Goal: Register for event/course

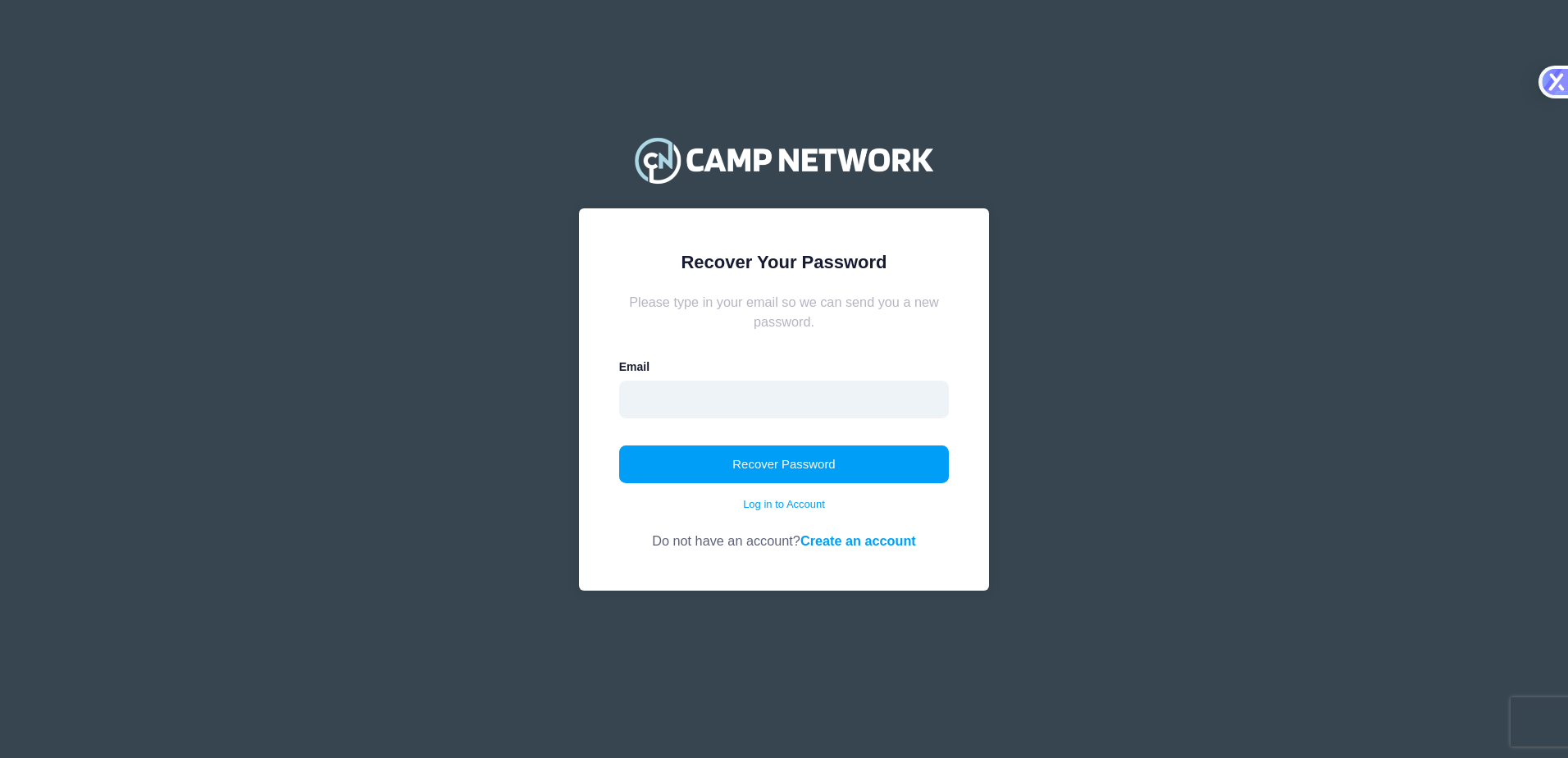
click at [693, 397] on input "email" at bounding box center [784, 399] width 330 height 38
type input "[PERSON_NAME][EMAIL_ADDRESS][DOMAIN_NAME]"
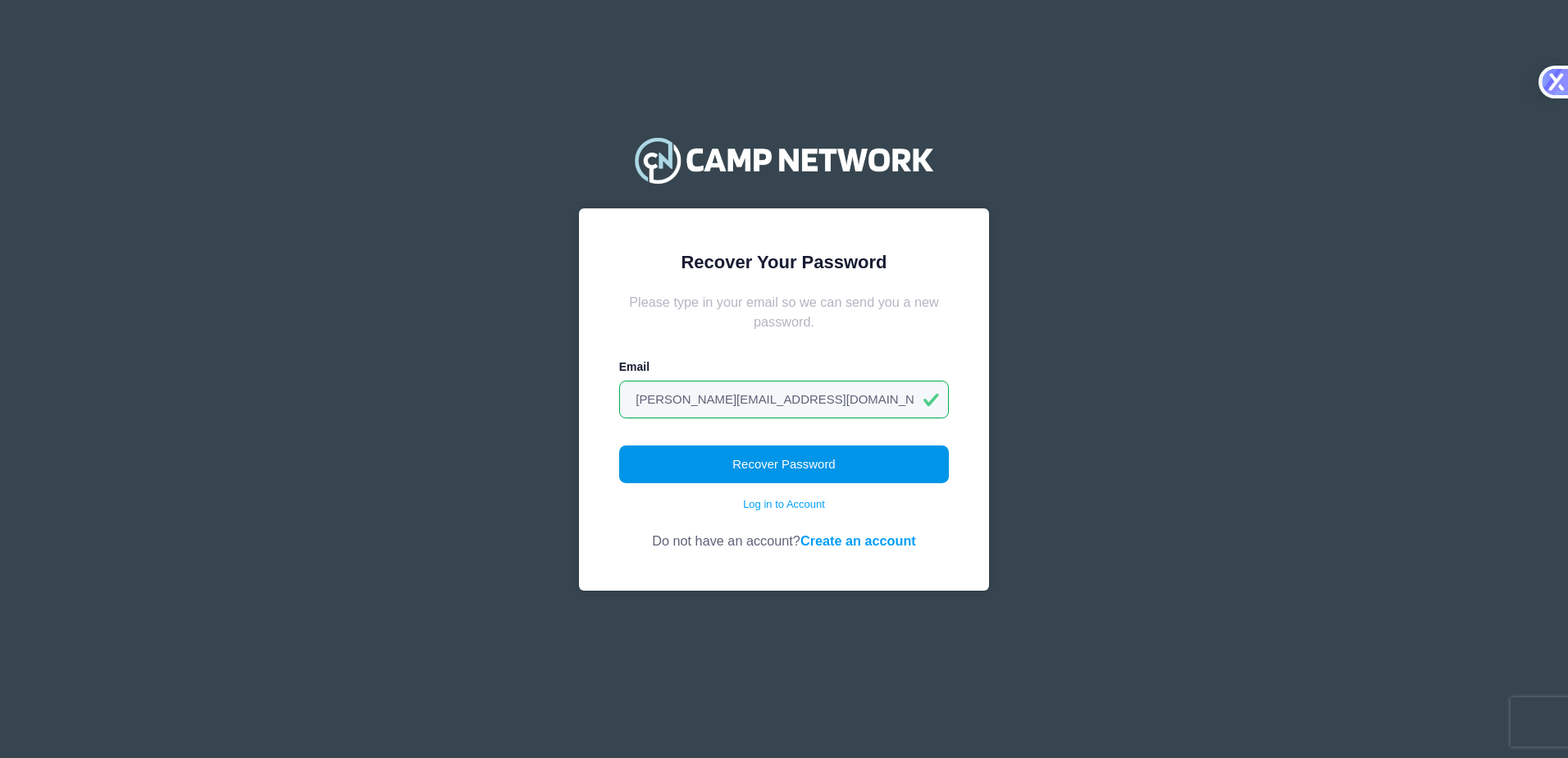
click at [748, 464] on button "Recover Password" at bounding box center [784, 464] width 330 height 38
click at [787, 467] on button "Recover Password" at bounding box center [784, 464] width 330 height 38
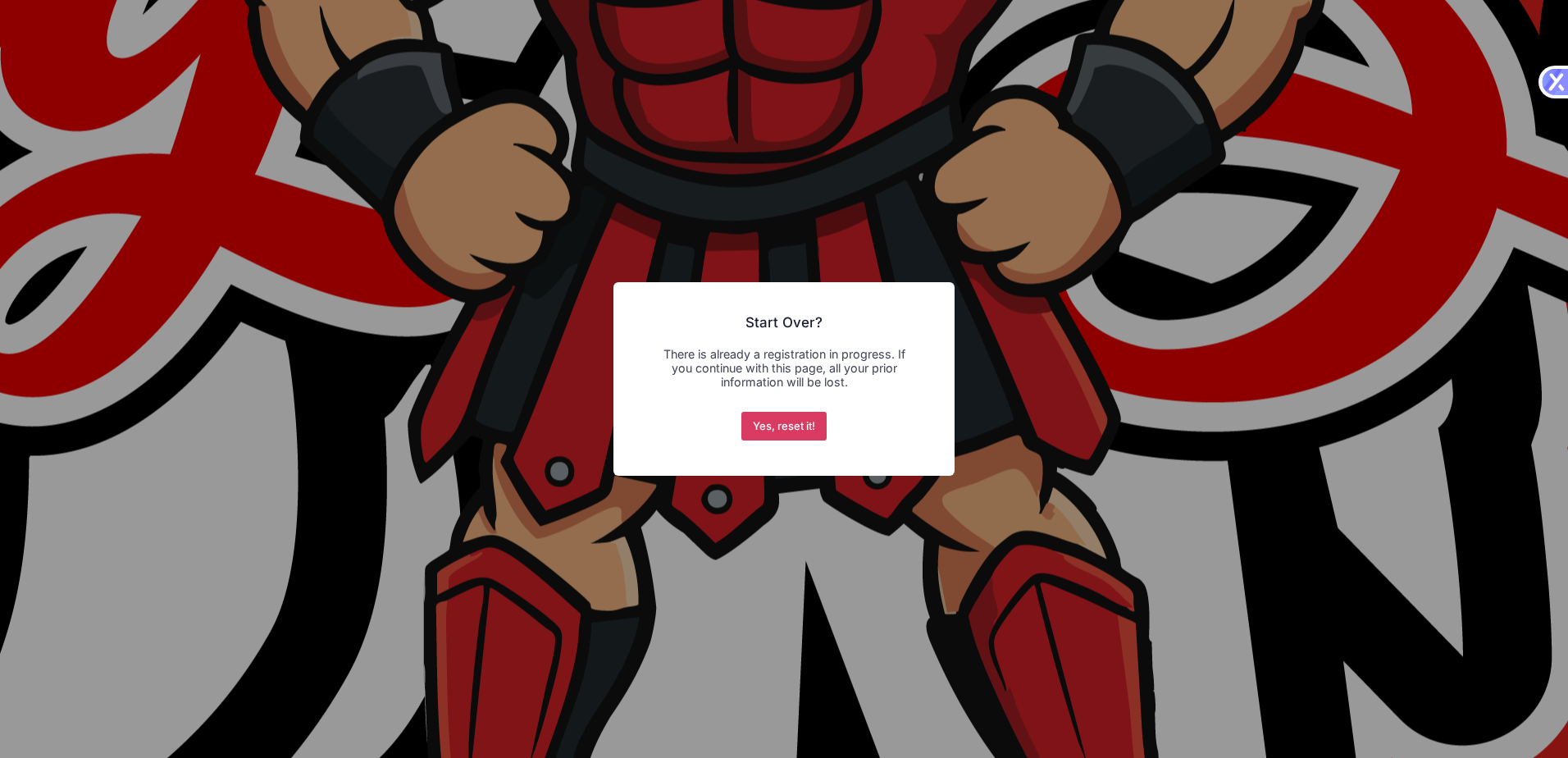
click at [775, 428] on button "Yes, reset it!" at bounding box center [784, 426] width 86 height 29
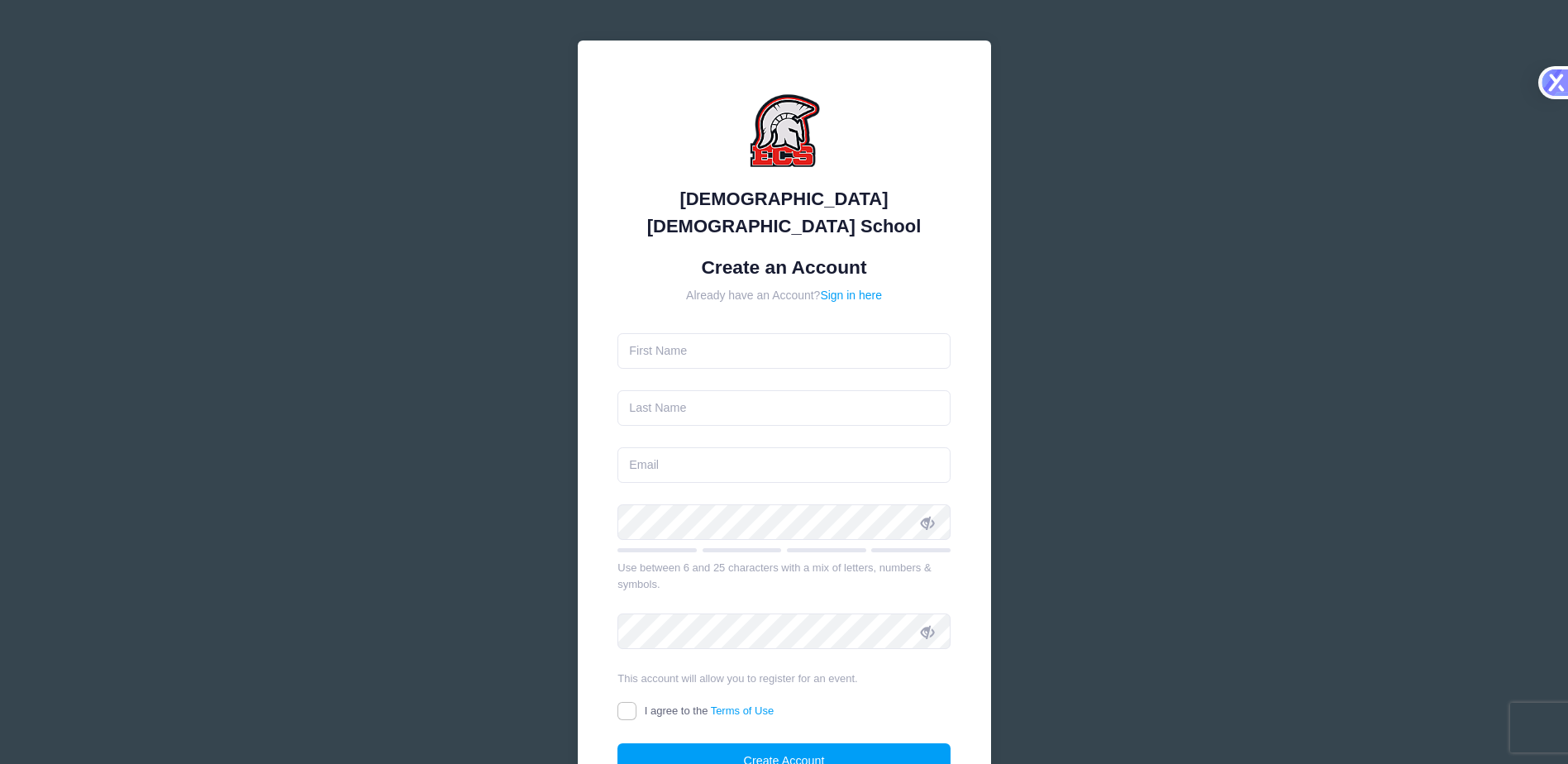
click at [728, 345] on form "Create an Account Already have an Account? Sign in here Use between 6 and 25 ch…" at bounding box center [784, 517] width 333 height 523
click at [664, 343] on form "Create an Account Already have an Account? Sign in here Use between 6 and 25 ch…" at bounding box center [784, 517] width 333 height 523
click at [658, 333] on input "text" at bounding box center [784, 350] width 333 height 36
type input "Alicia"
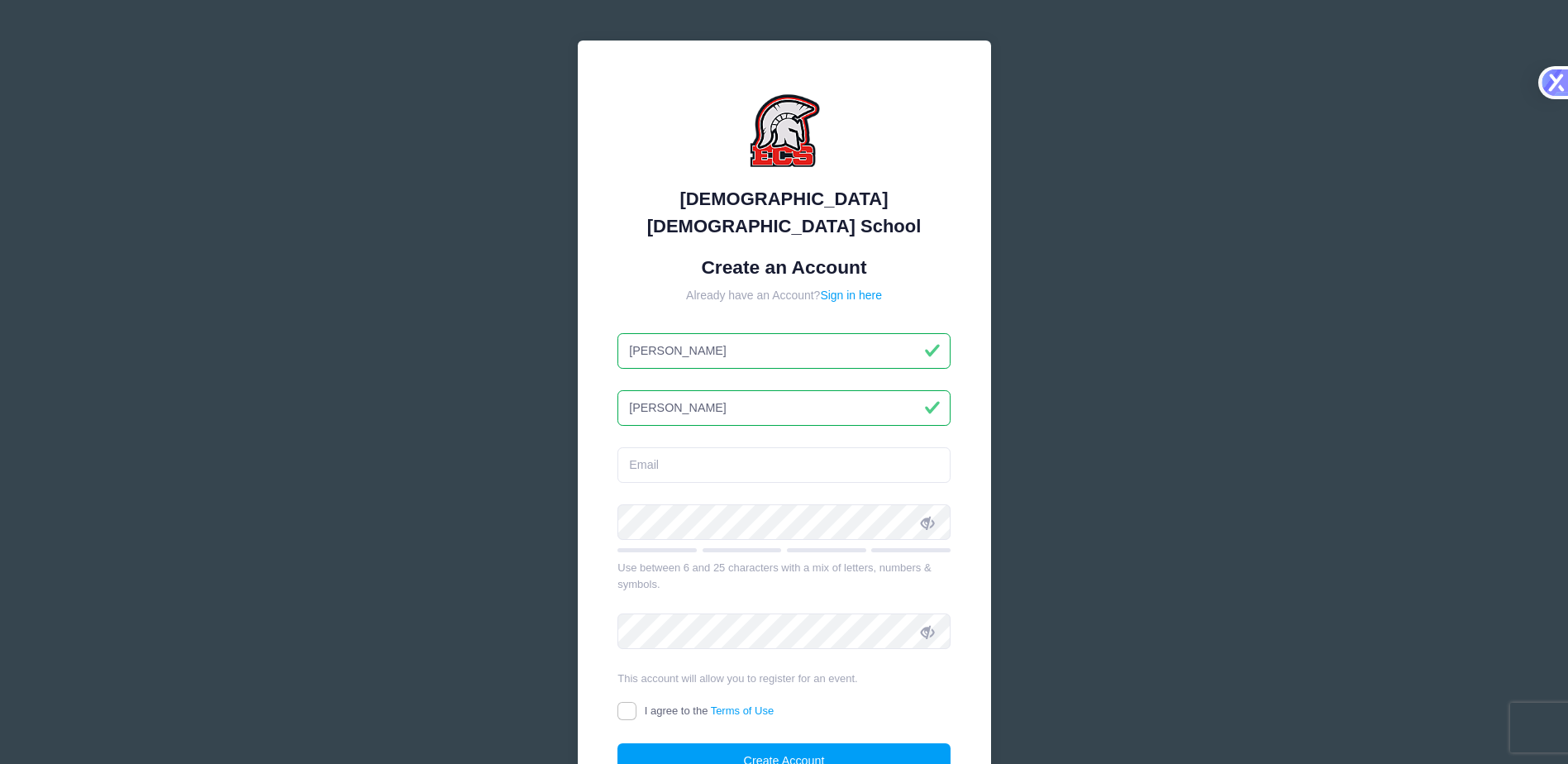
type input "[PERSON_NAME]"
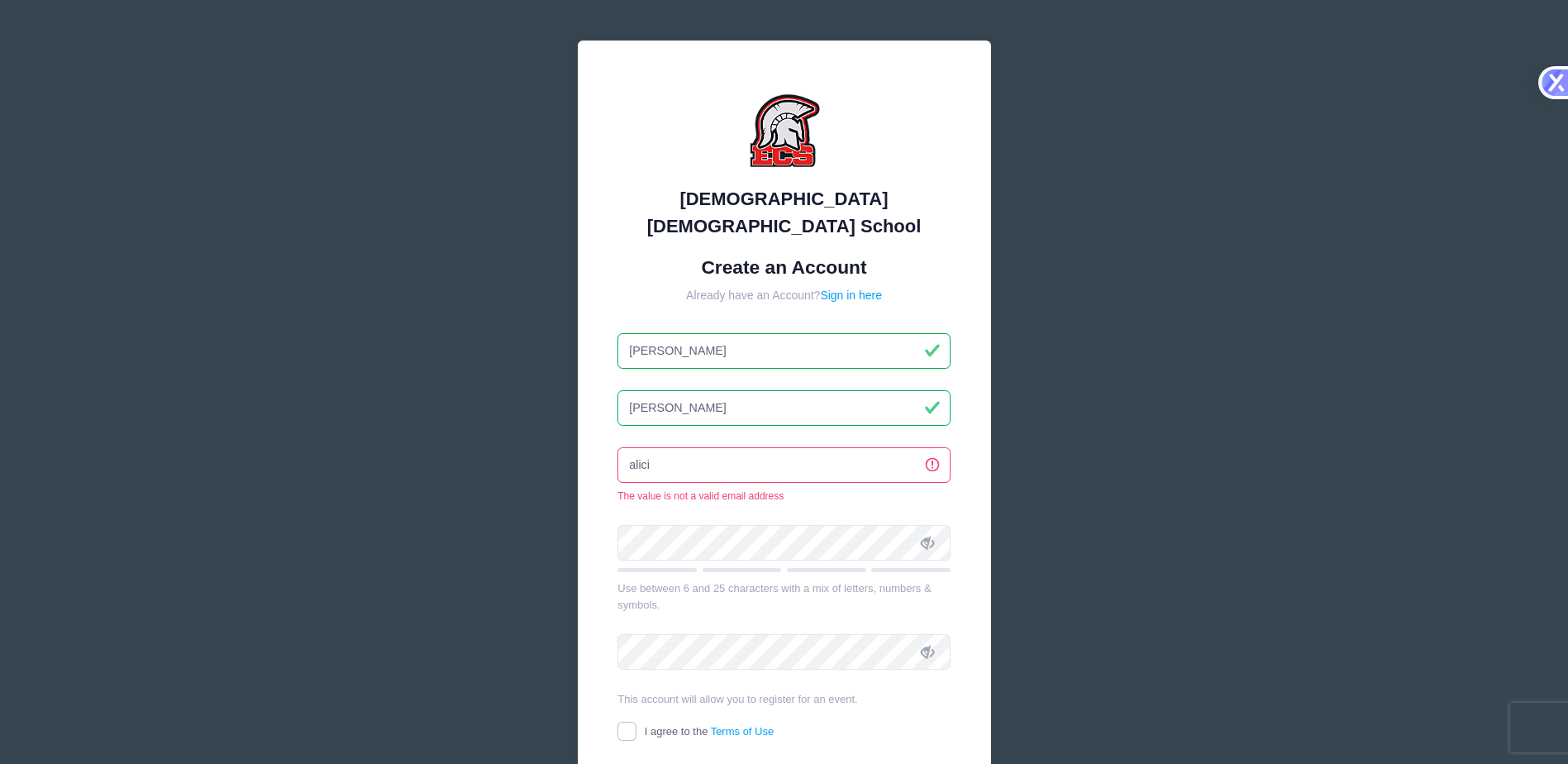
type input "alicia_rosier@yahoo.com"
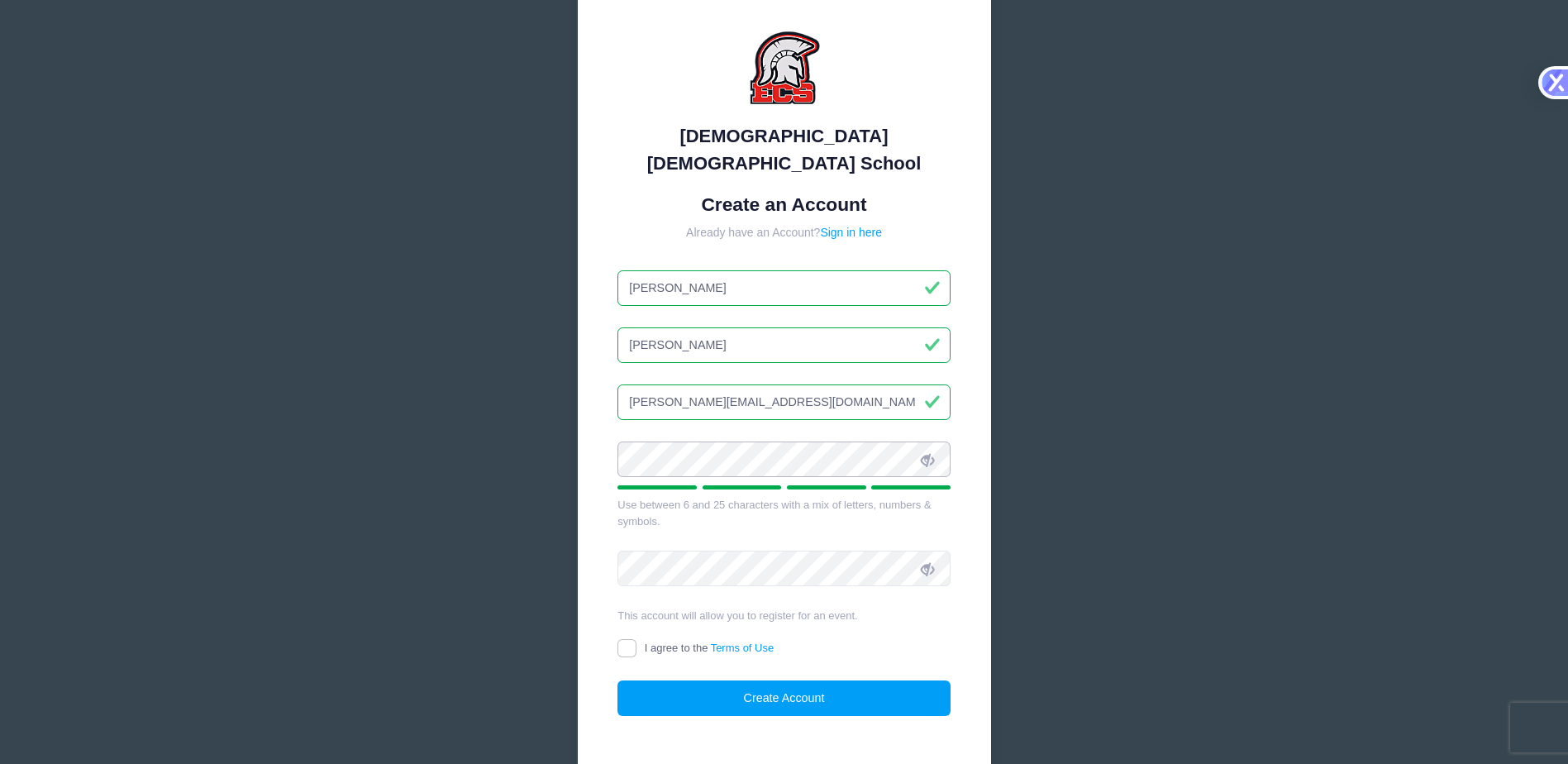
scroll to position [135, 0]
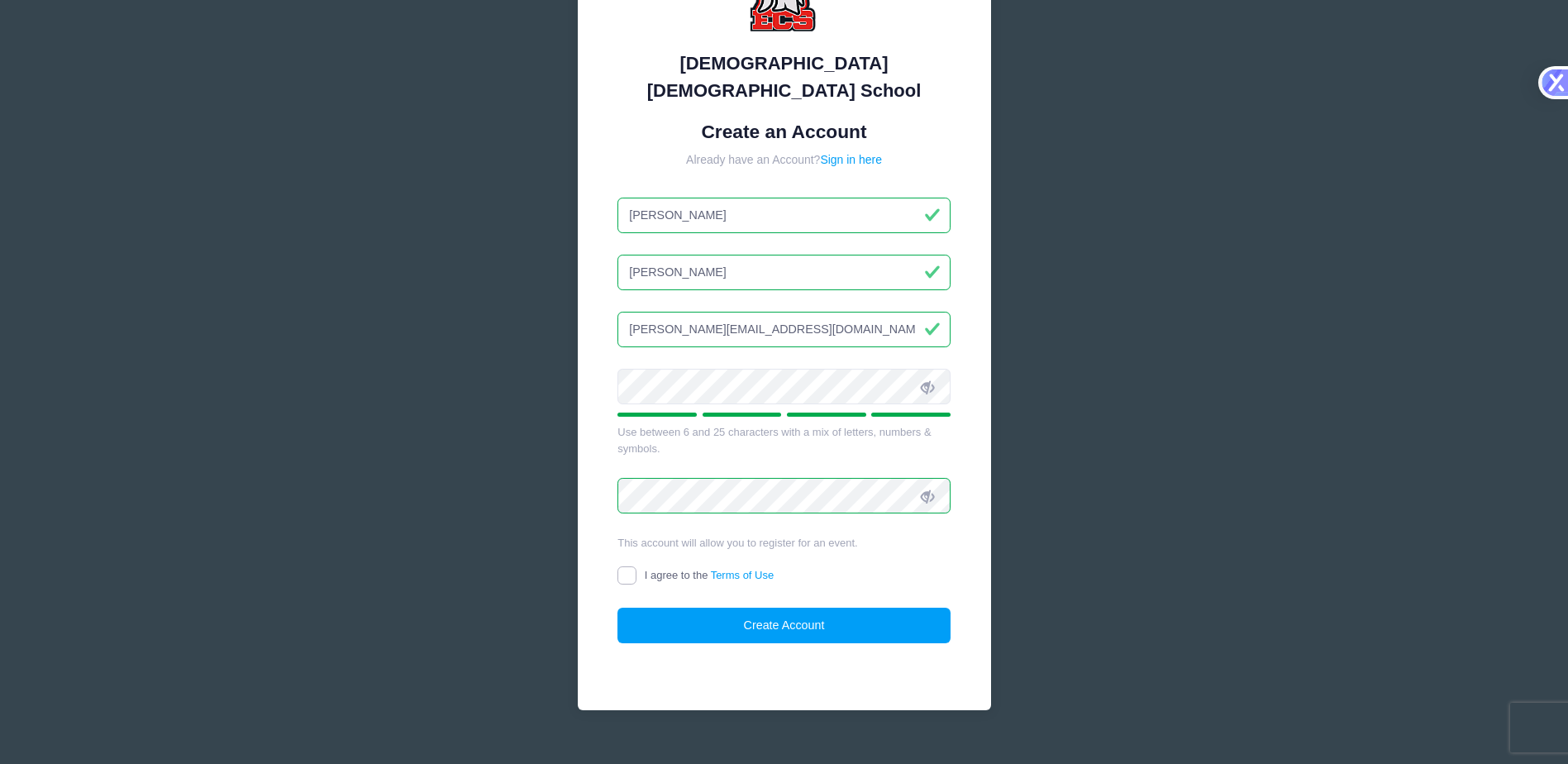
click at [629, 566] on input "I agree to the Terms of Use" at bounding box center [627, 576] width 19 height 19
checkbox input "true"
click at [734, 607] on button "Create Account" at bounding box center [784, 624] width 333 height 36
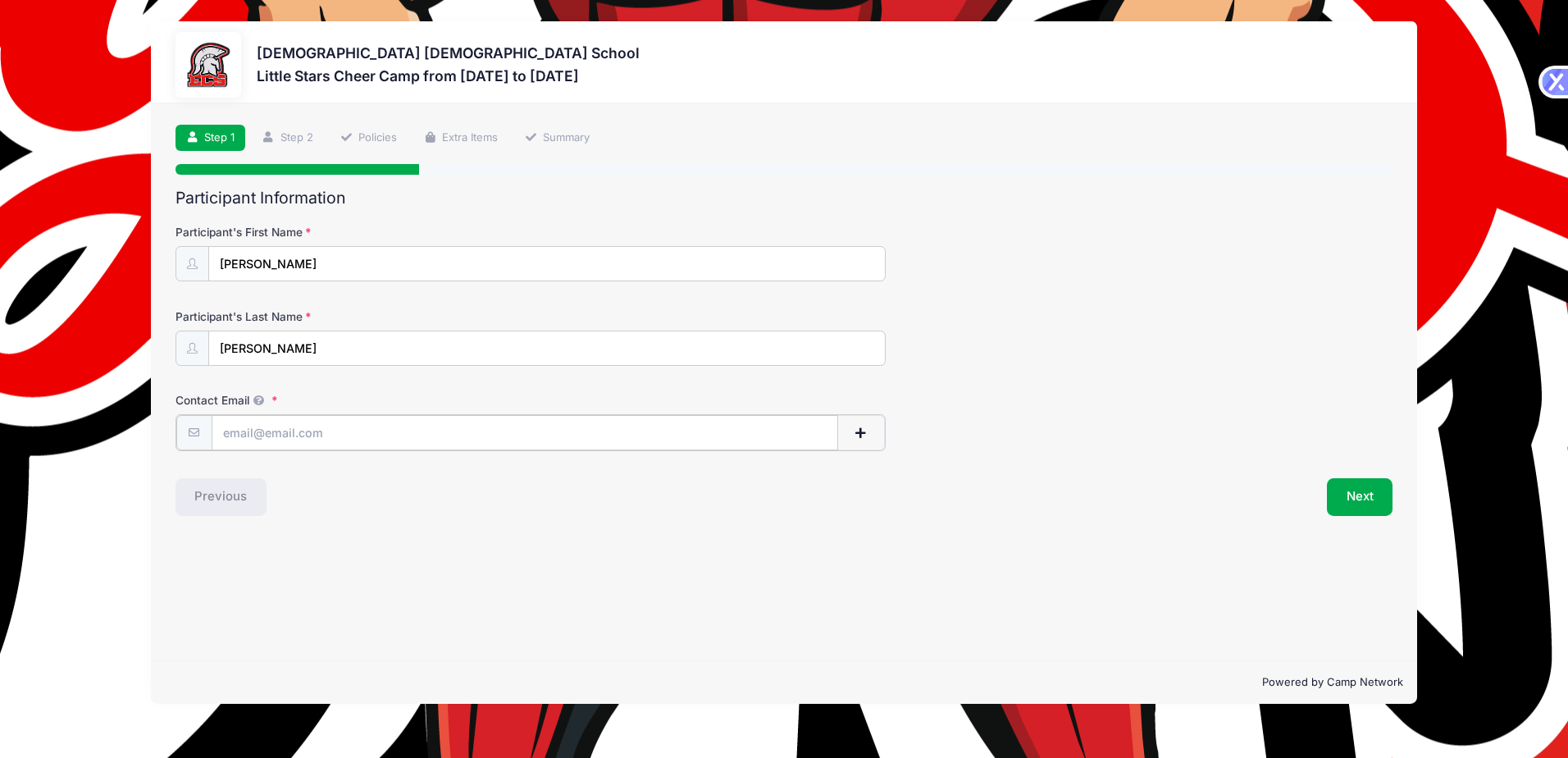
click at [306, 441] on input "Contact Email" at bounding box center [525, 432] width 627 height 35
type input "apstevens2017@outlook.com"
click at [1372, 496] on button "Next" at bounding box center [1360, 496] width 66 height 38
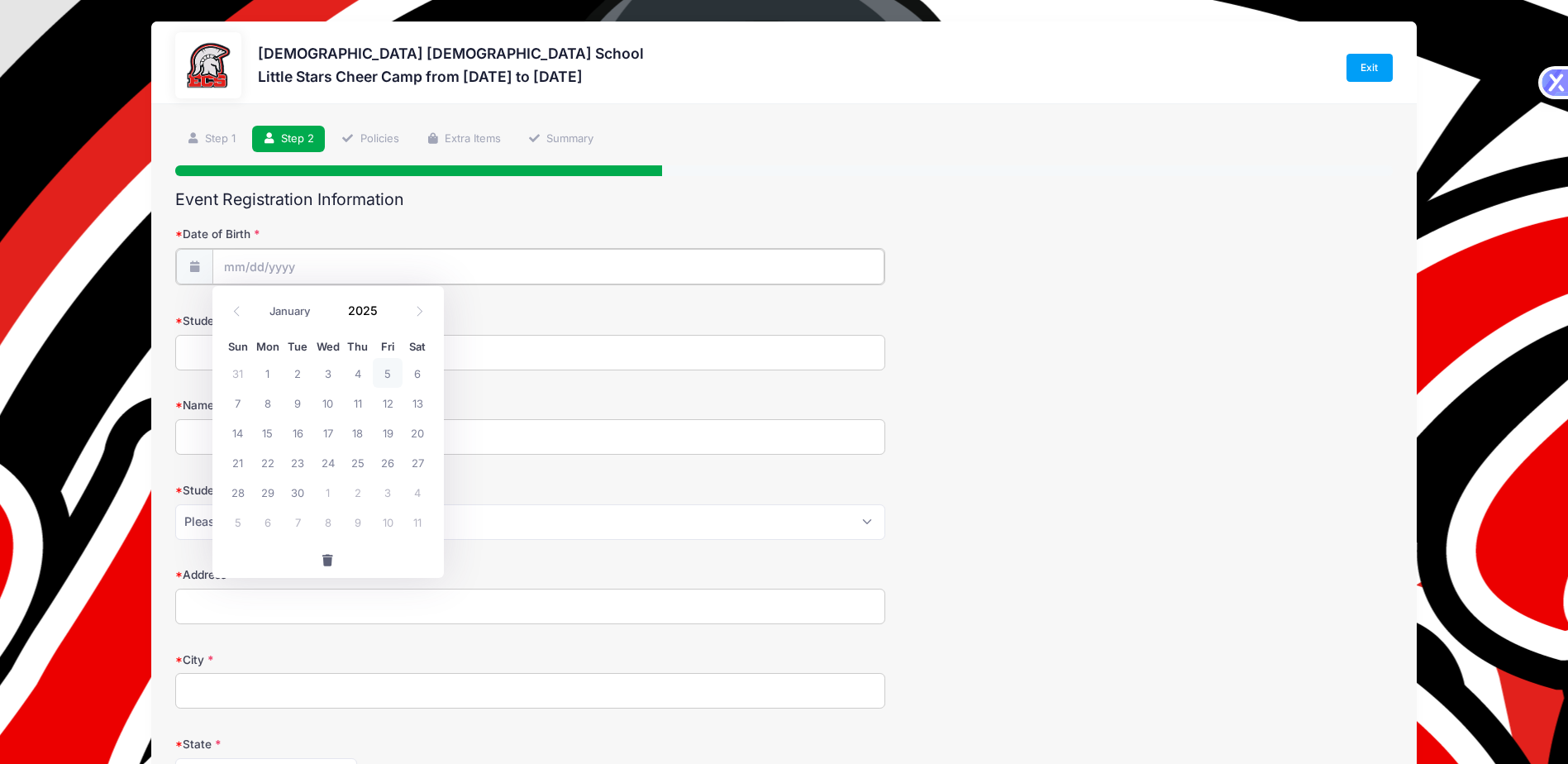
click at [297, 253] on input "Date of Birth" at bounding box center [549, 266] width 673 height 36
click at [221, 261] on input "Date of Birth" at bounding box center [549, 266] width 673 height 36
click at [421, 307] on icon at bounding box center [419, 311] width 10 height 10
select select "9"
click at [386, 317] on span at bounding box center [388, 316] width 11 height 12
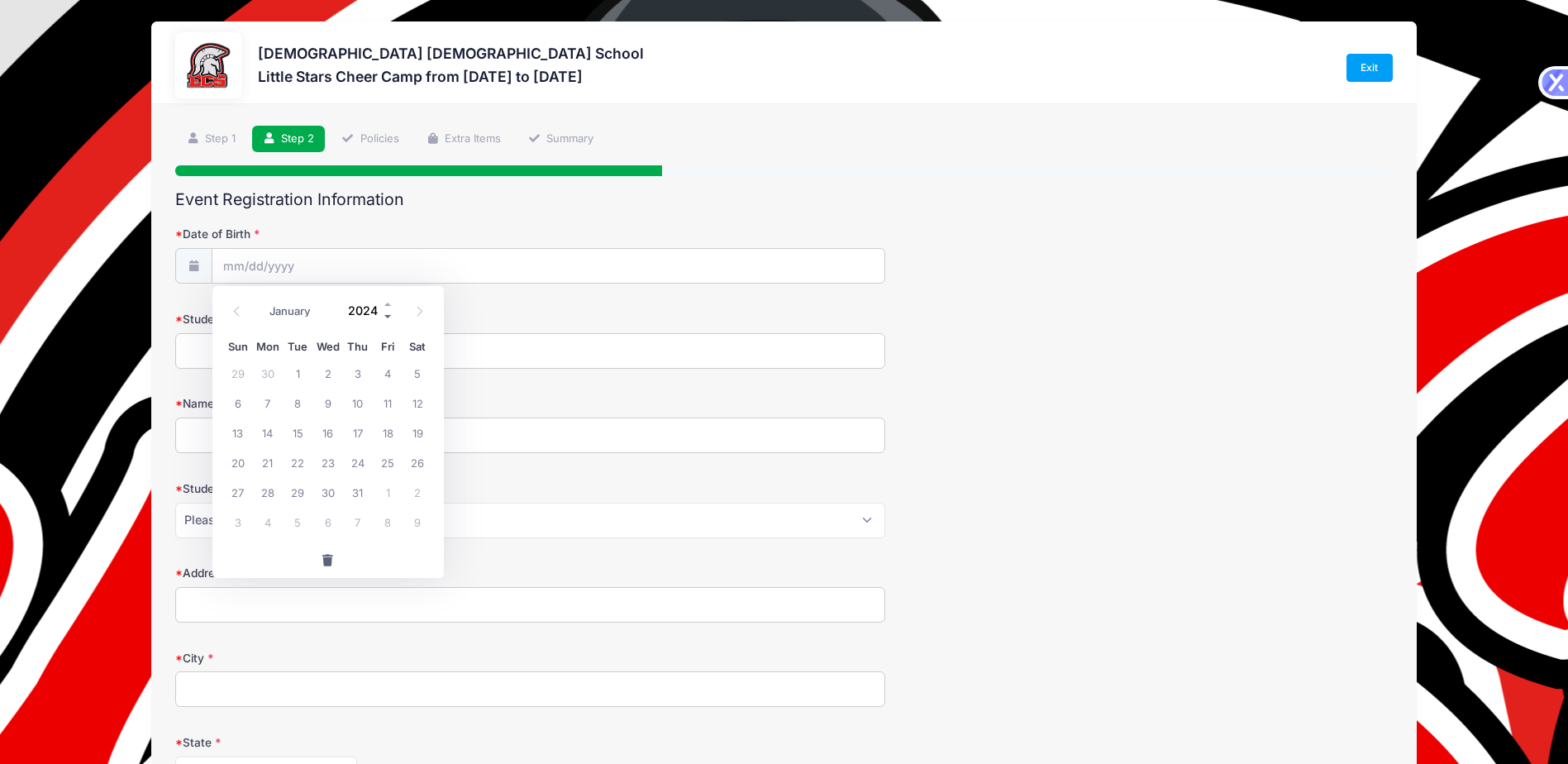
click at [386, 317] on span at bounding box center [388, 316] width 11 height 12
click at [385, 317] on span at bounding box center [388, 316] width 11 height 12
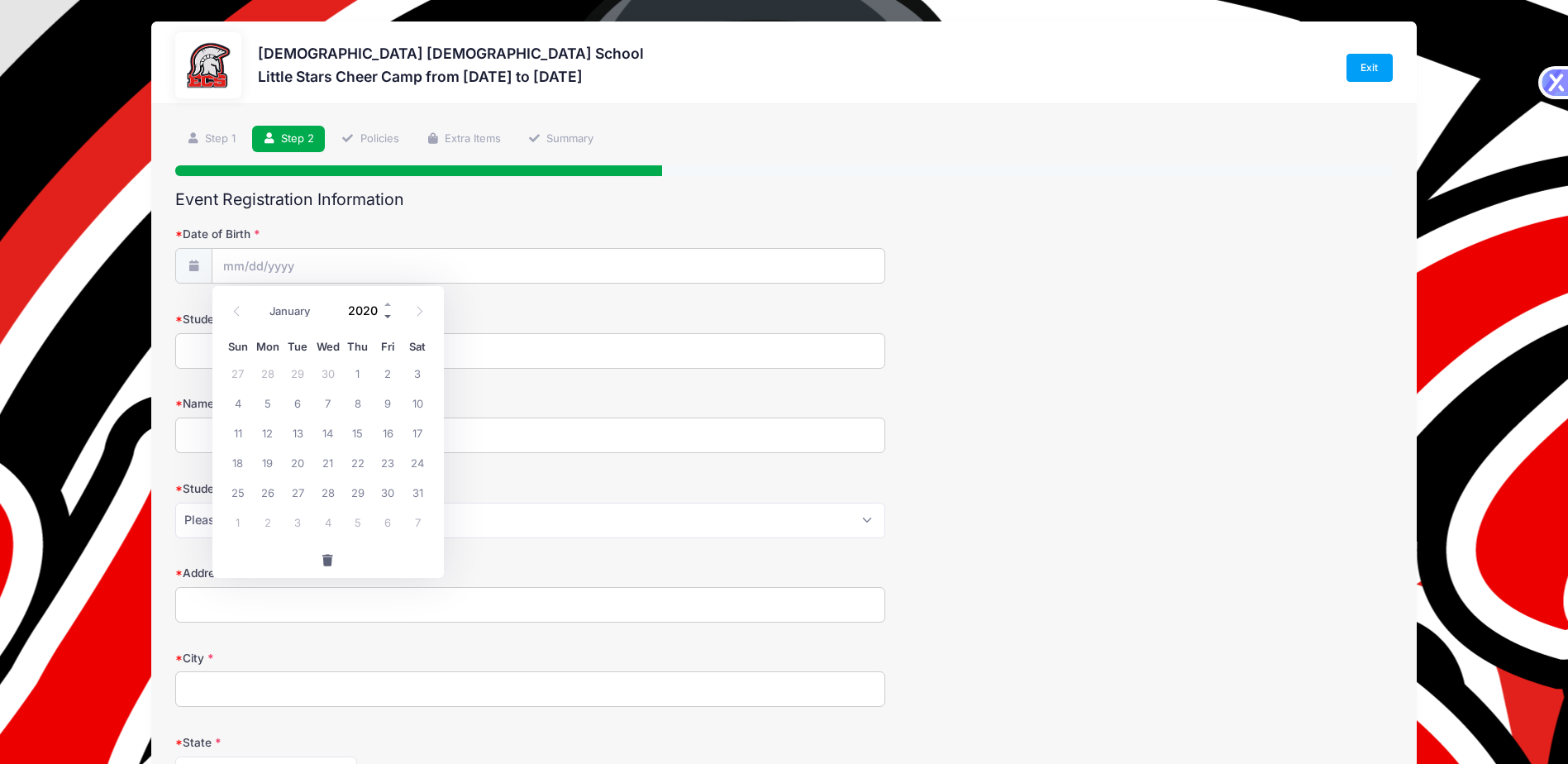
type input "2019"
click at [395, 402] on span "11" at bounding box center [388, 402] width 29 height 29
type input "10/11/2019"
click at [272, 360] on input "Student's Current Grade" at bounding box center [530, 350] width 710 height 36
type input "K5"
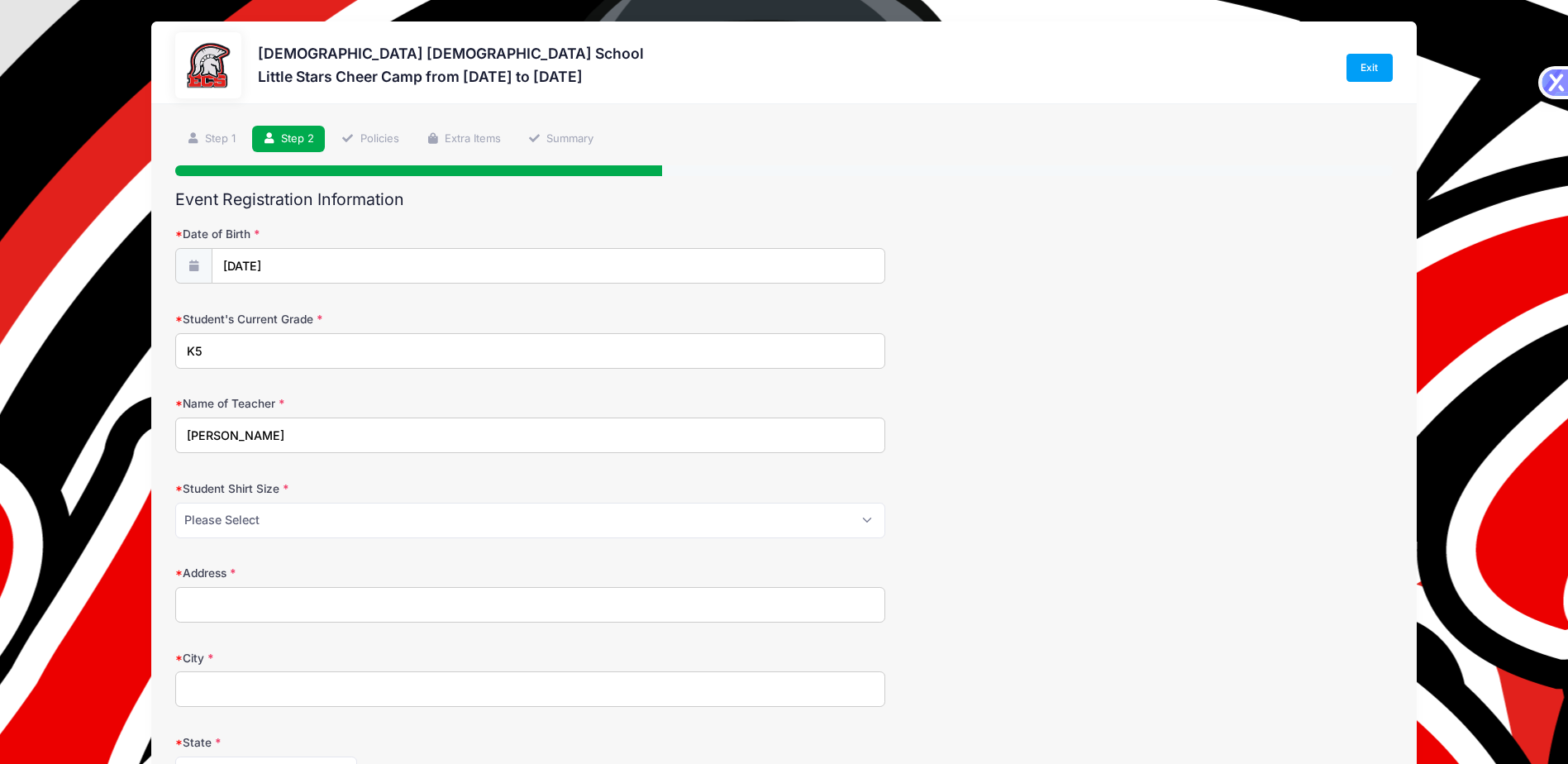
type input "Sapp"
click at [235, 523] on select "Please Select XS S M L XL XXL" at bounding box center [530, 519] width 710 height 36
select select "S"
click at [175, 502] on select "Please Select XS S M L XL XXL" at bounding box center [530, 519] width 710 height 36
click at [222, 605] on input "Address" at bounding box center [530, 604] width 710 height 36
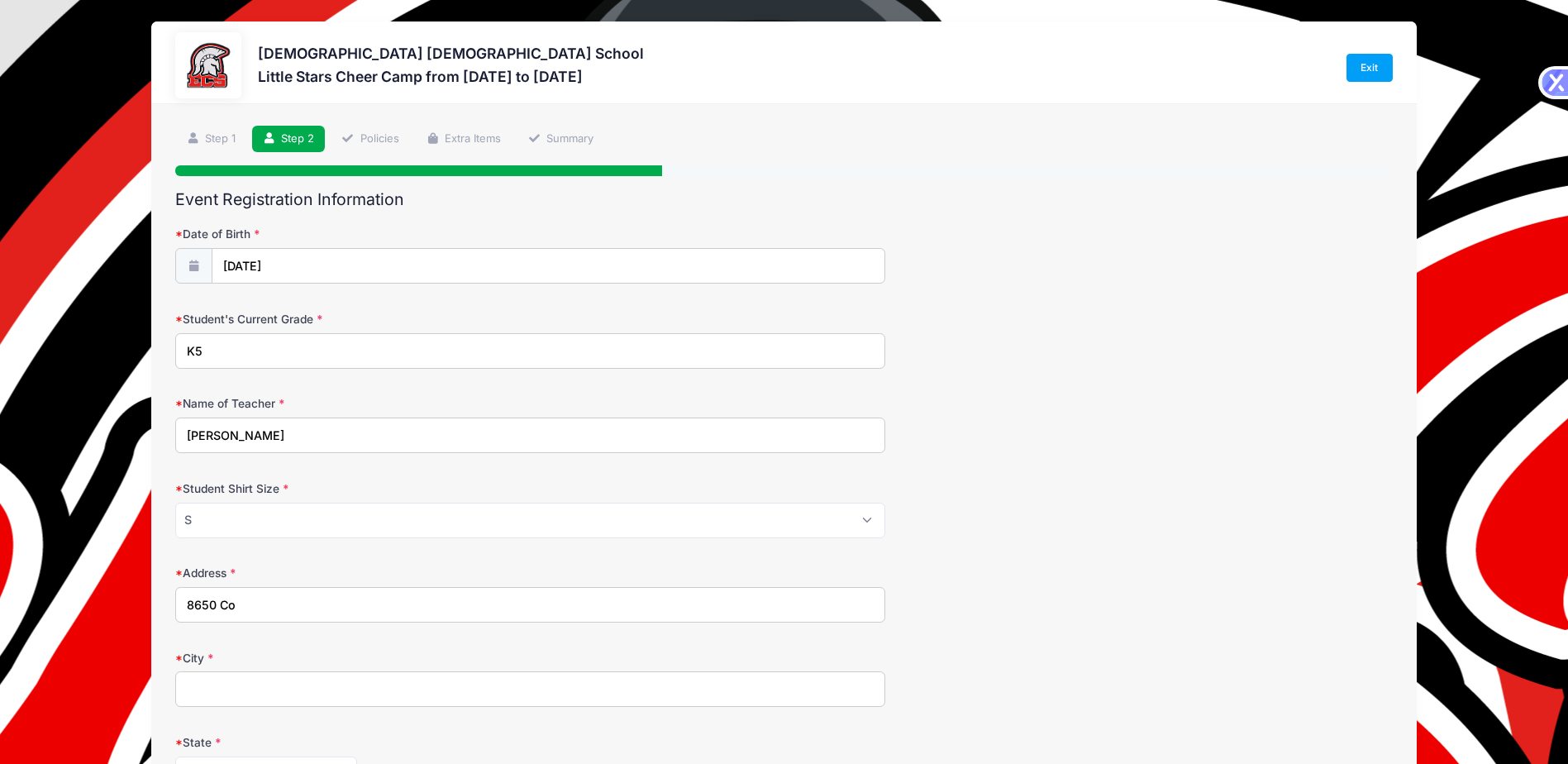
type input "8650 Colony Trace Dr"
type input "Fort Myers"
select select "FL"
type input "33908"
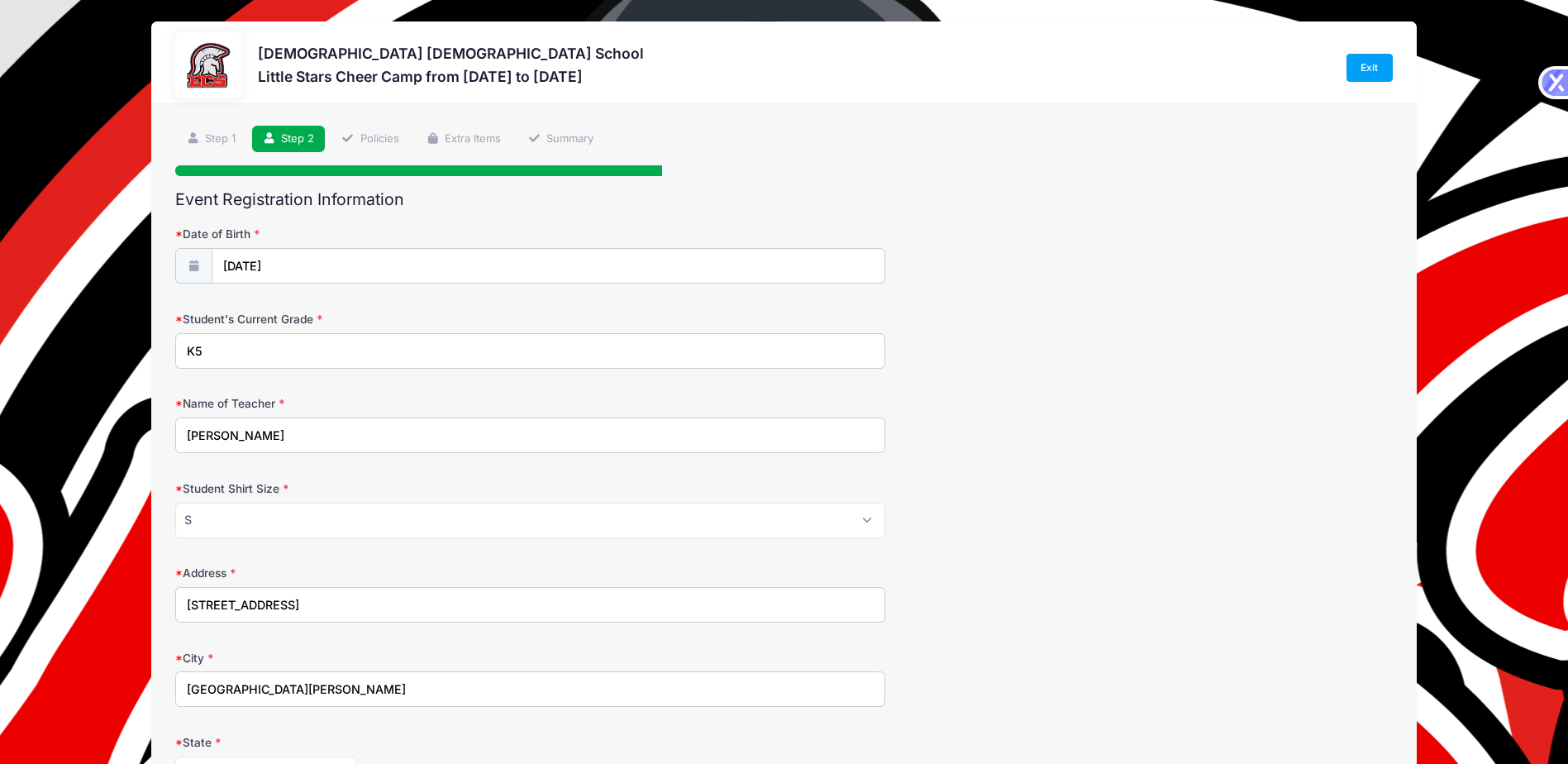
type input "(239) 425-5939"
type input "alicia_rosier@yahoo.com"
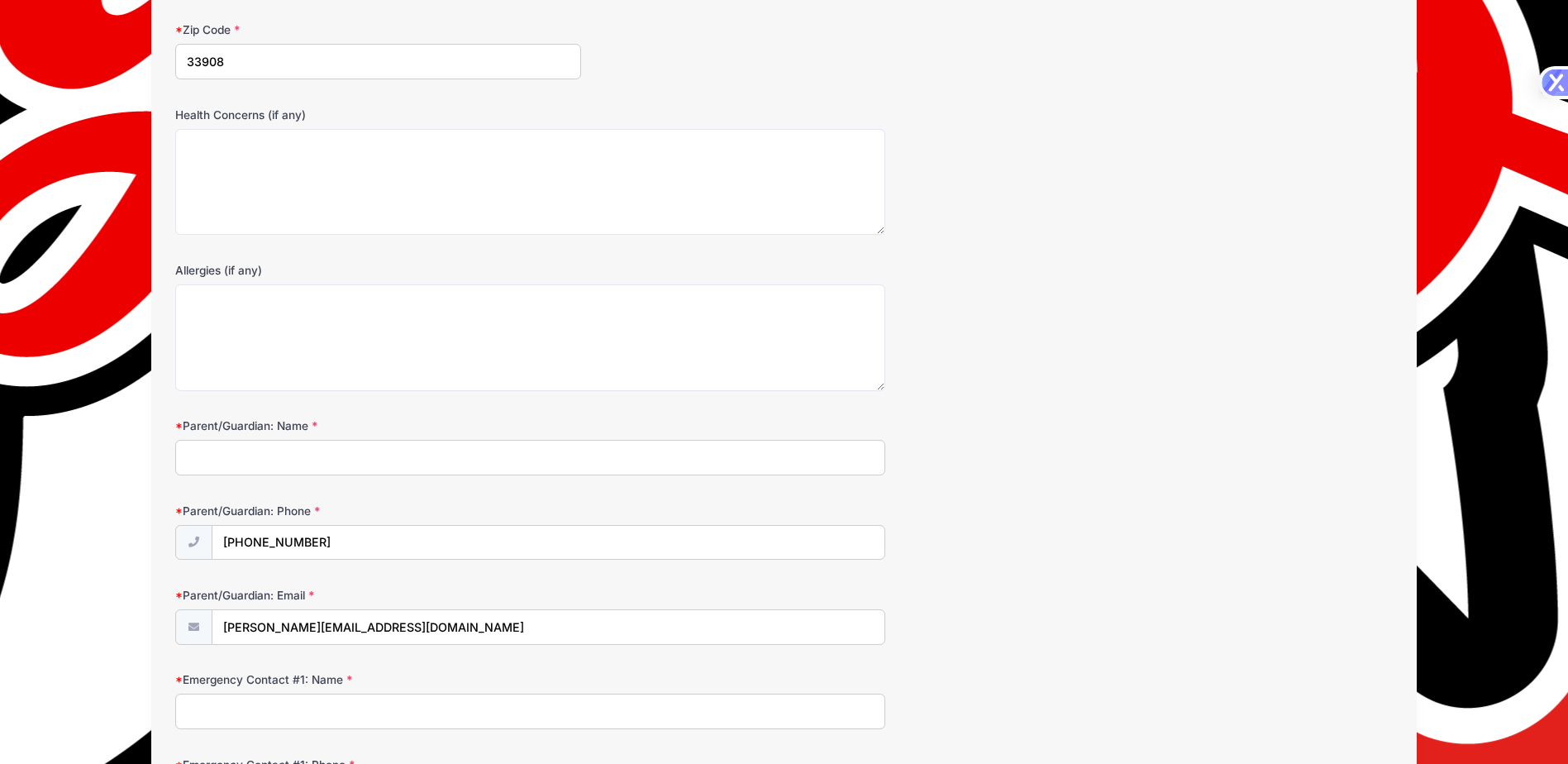
scroll to position [826, 0]
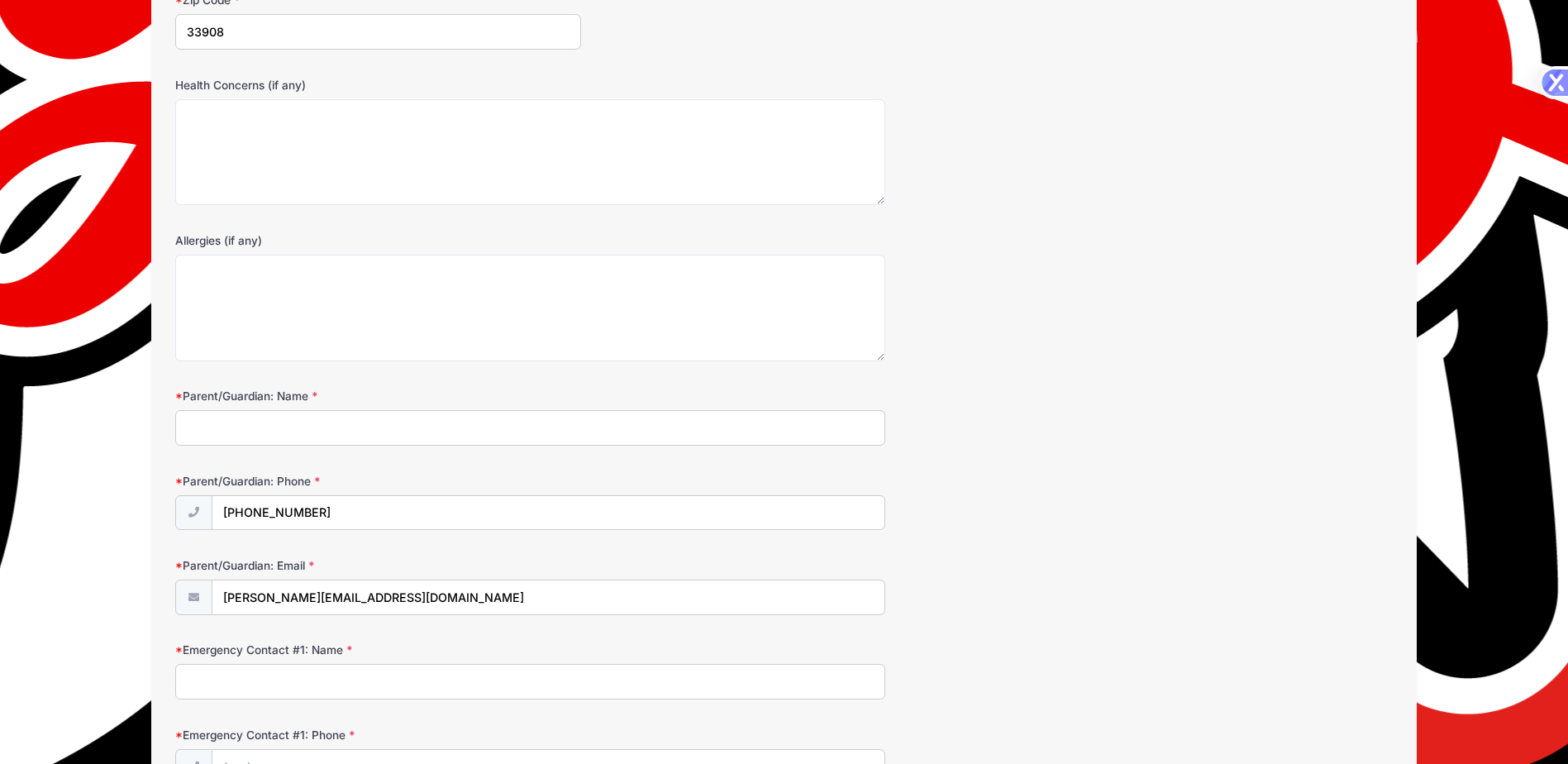
click at [230, 432] on input "Parent/Guardian: Name" at bounding box center [530, 428] width 710 height 36
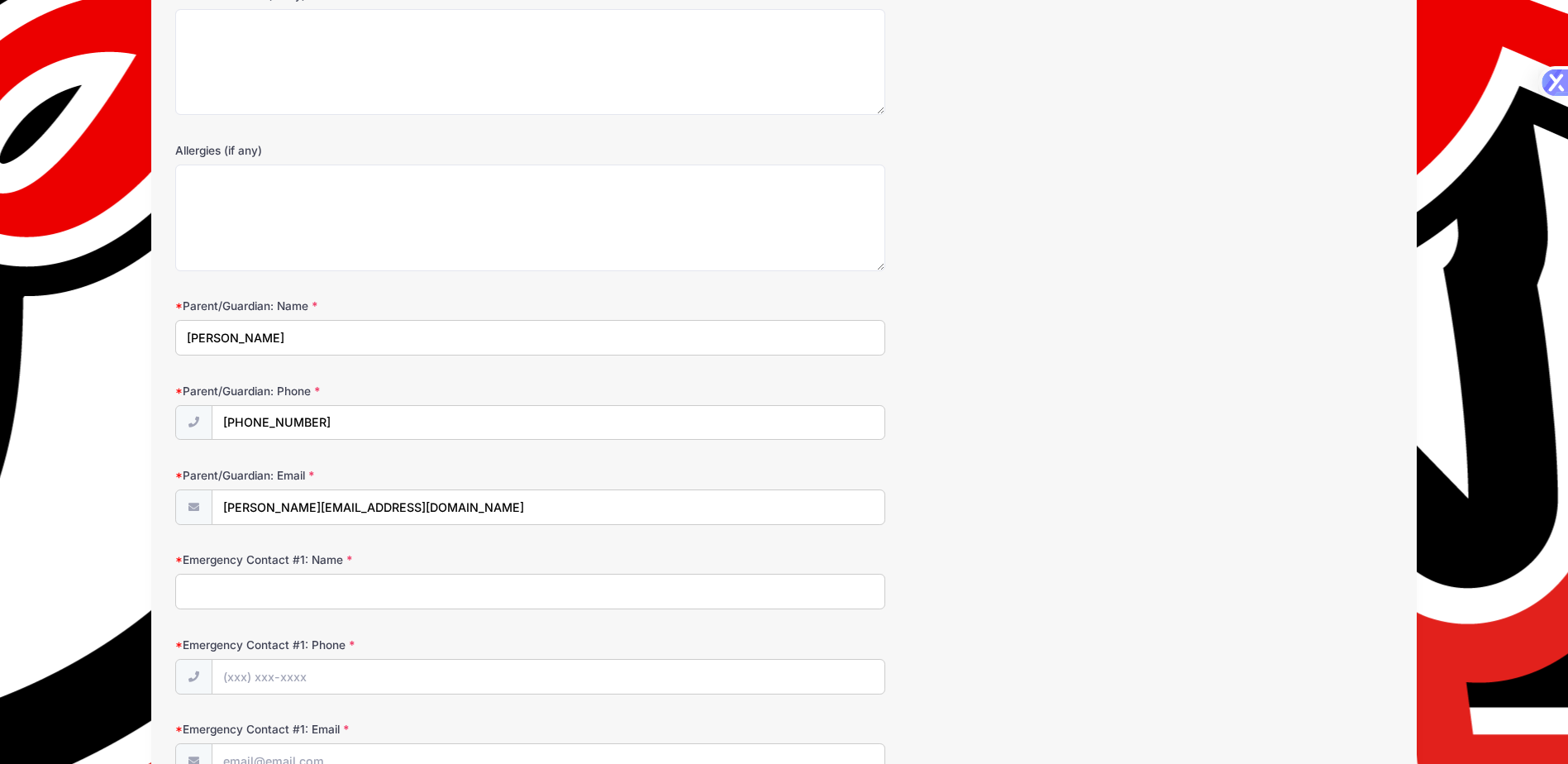
scroll to position [1074, 0]
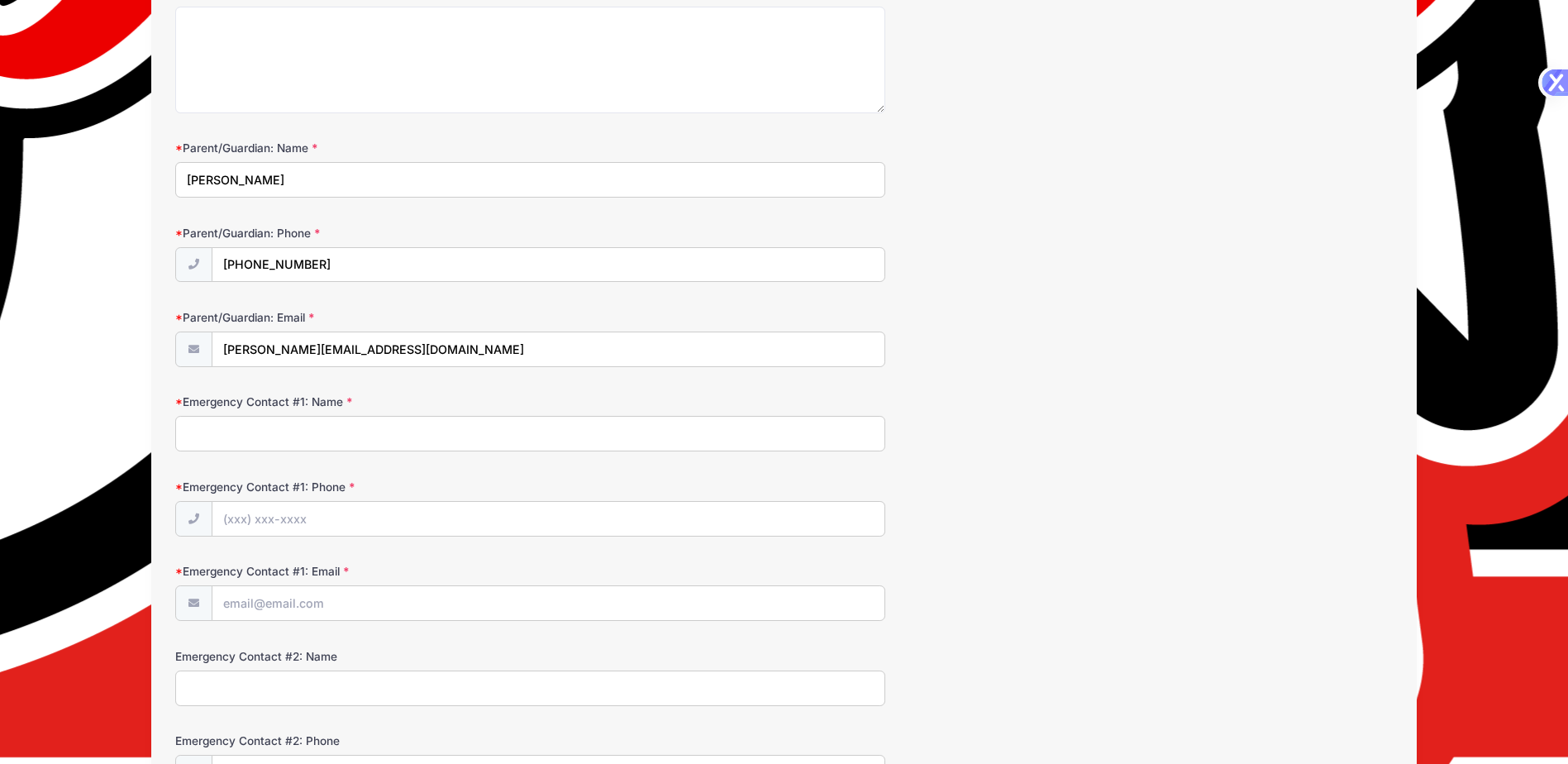
type input "Alicia Stevens"
click at [232, 443] on input "Emergency Contact #1: Name" at bounding box center [530, 433] width 710 height 36
type input "Paul Stevens"
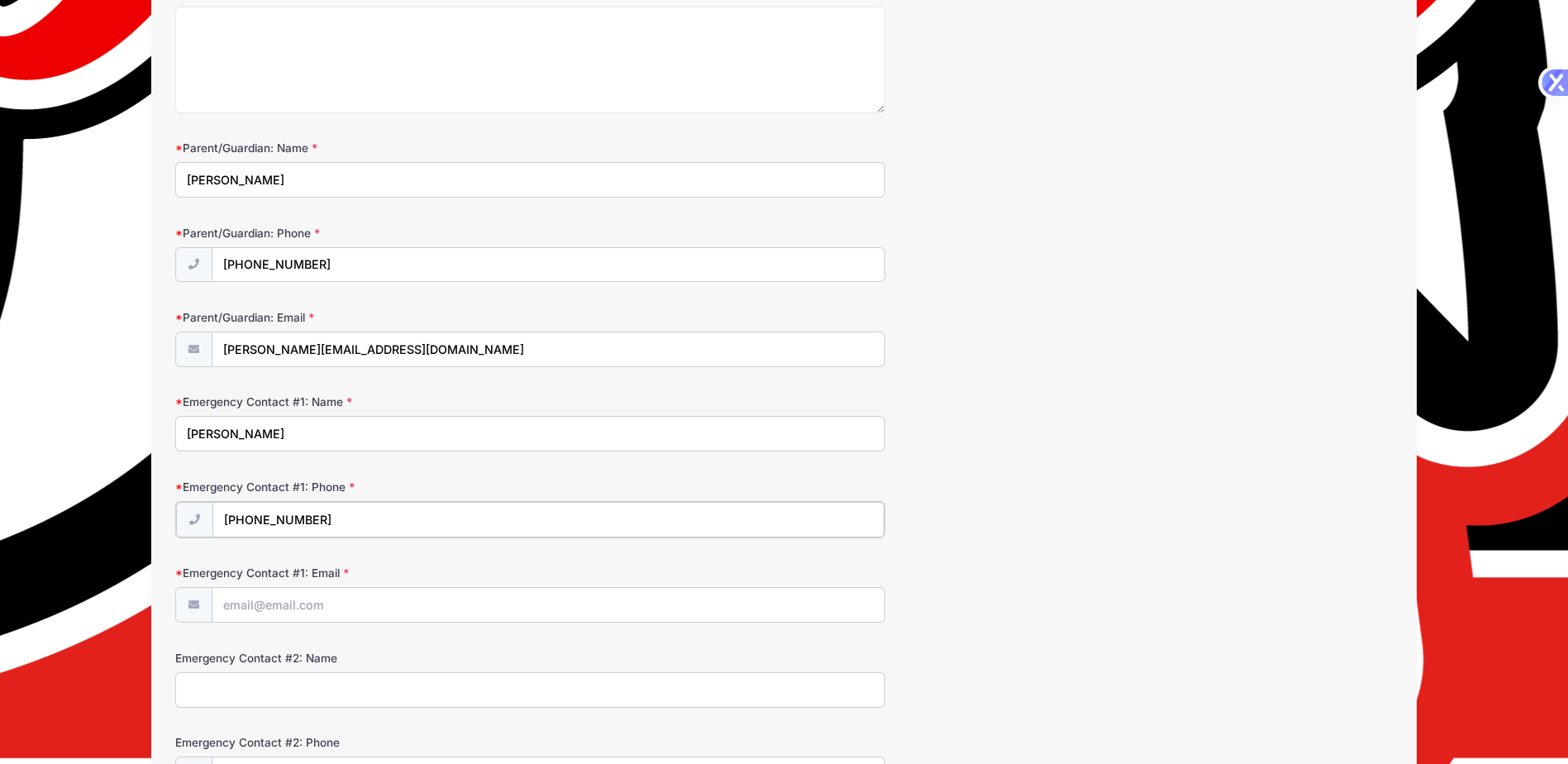
type input "(239) 404-3865"
type input "a"
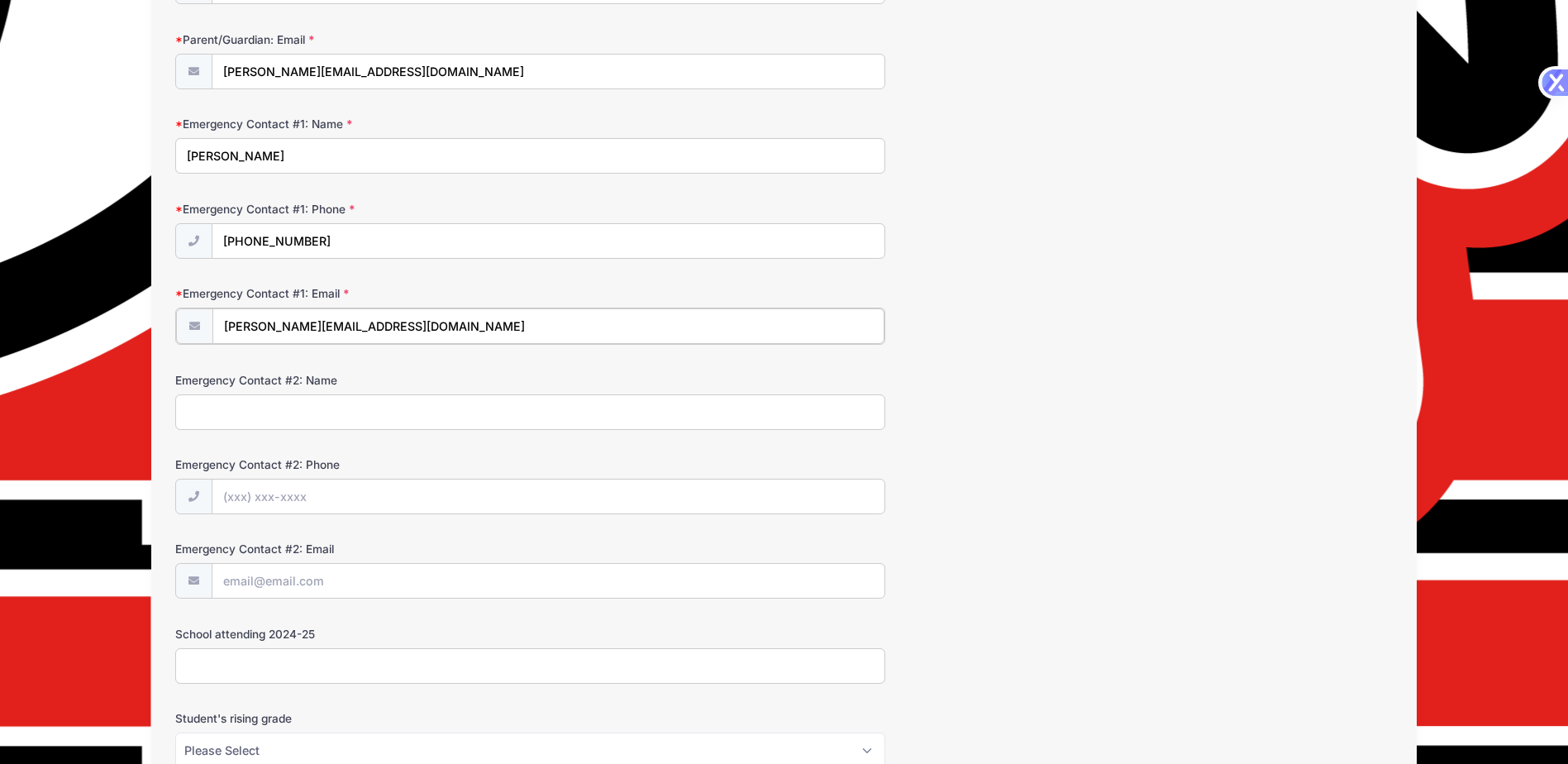
scroll to position [1405, 0]
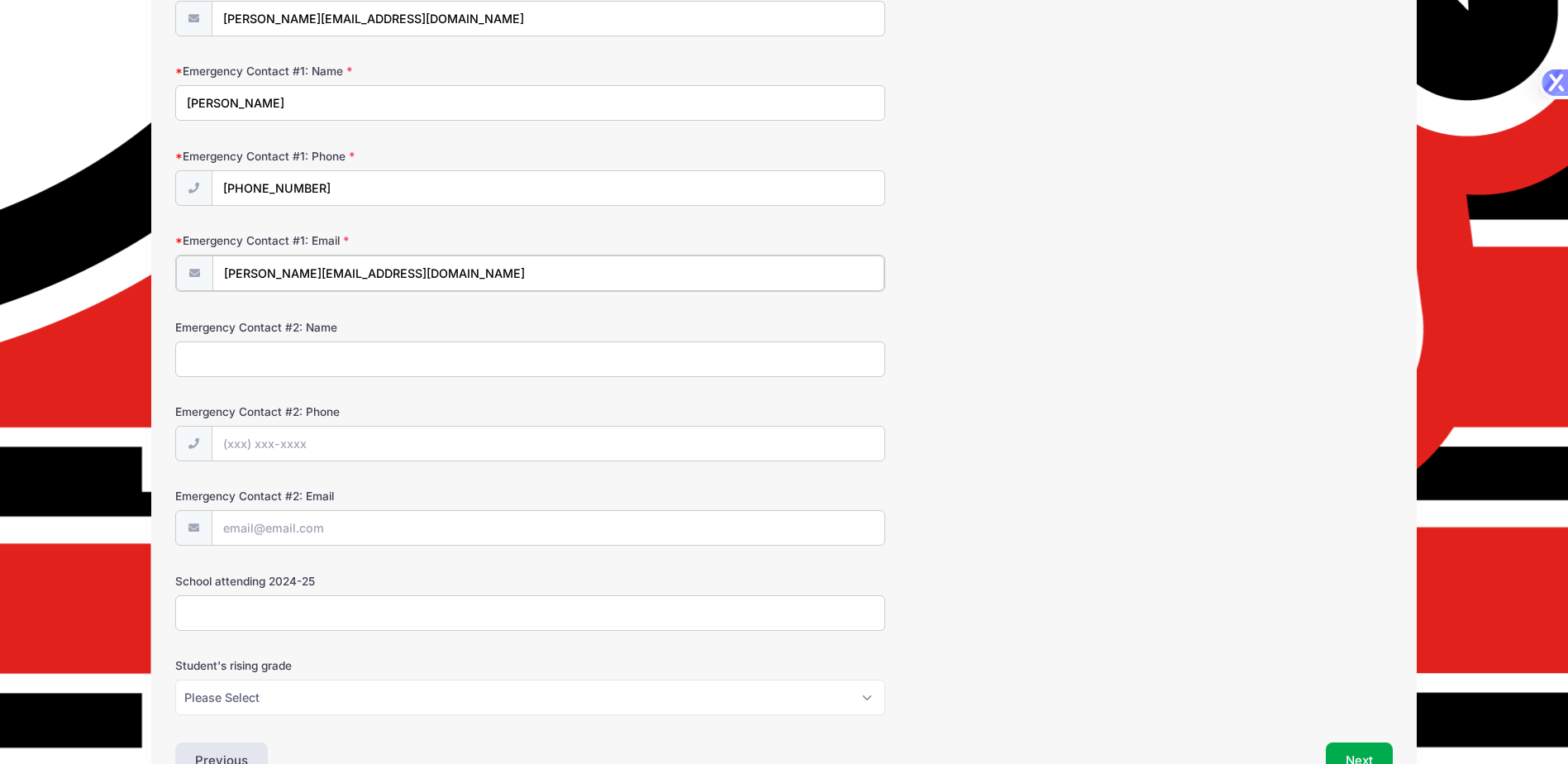
type input "paul@goteamstevens.com"
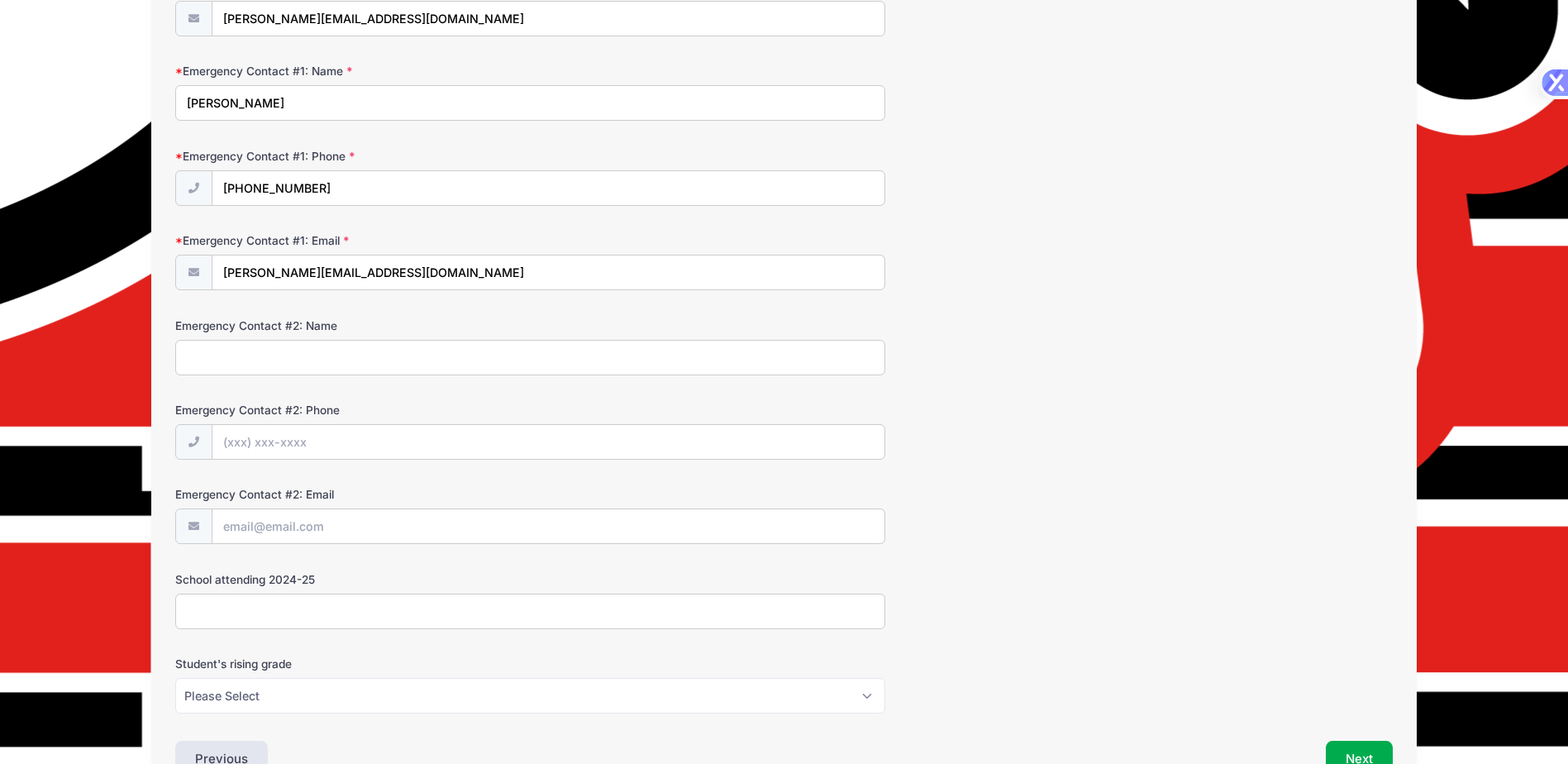
click at [228, 348] on input "Emergency Contact #2: Name" at bounding box center [530, 357] width 710 height 36
type input "Sally Williamson"
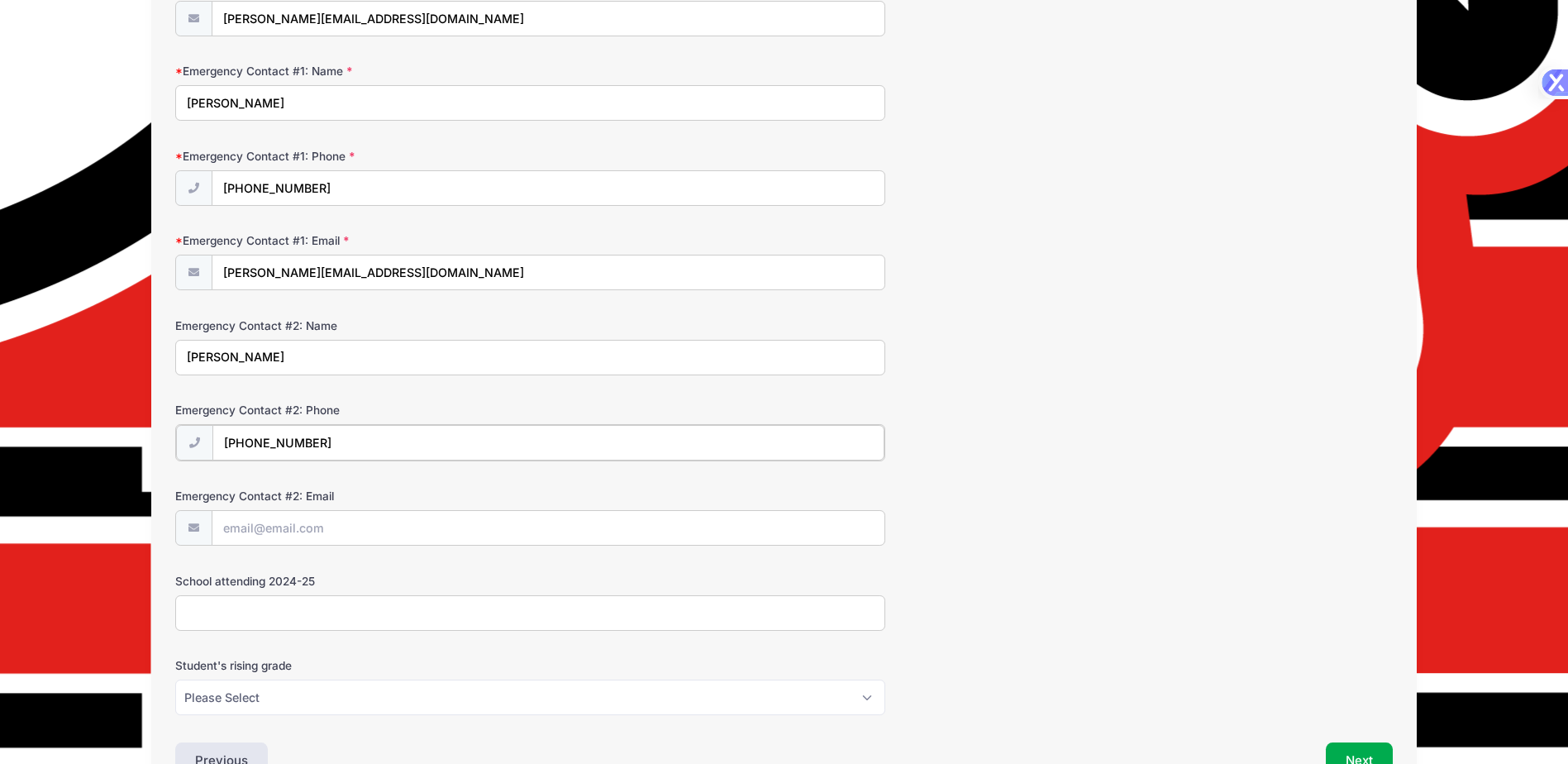
type input "(239) 340-5246"
click at [262, 529] on input "Emergency Contact #2: Email" at bounding box center [549, 526] width 673 height 36
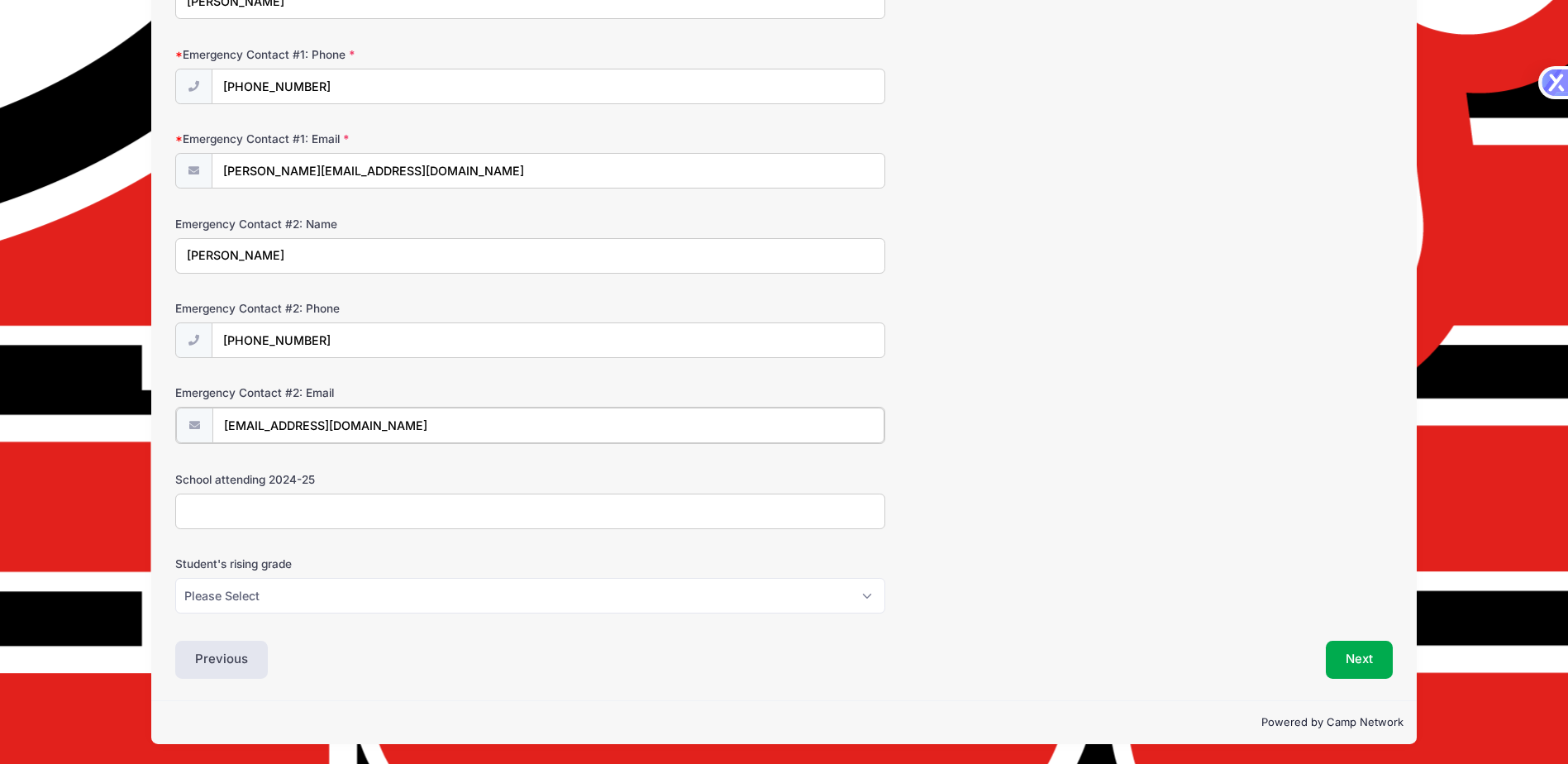
scroll to position [1508, 0]
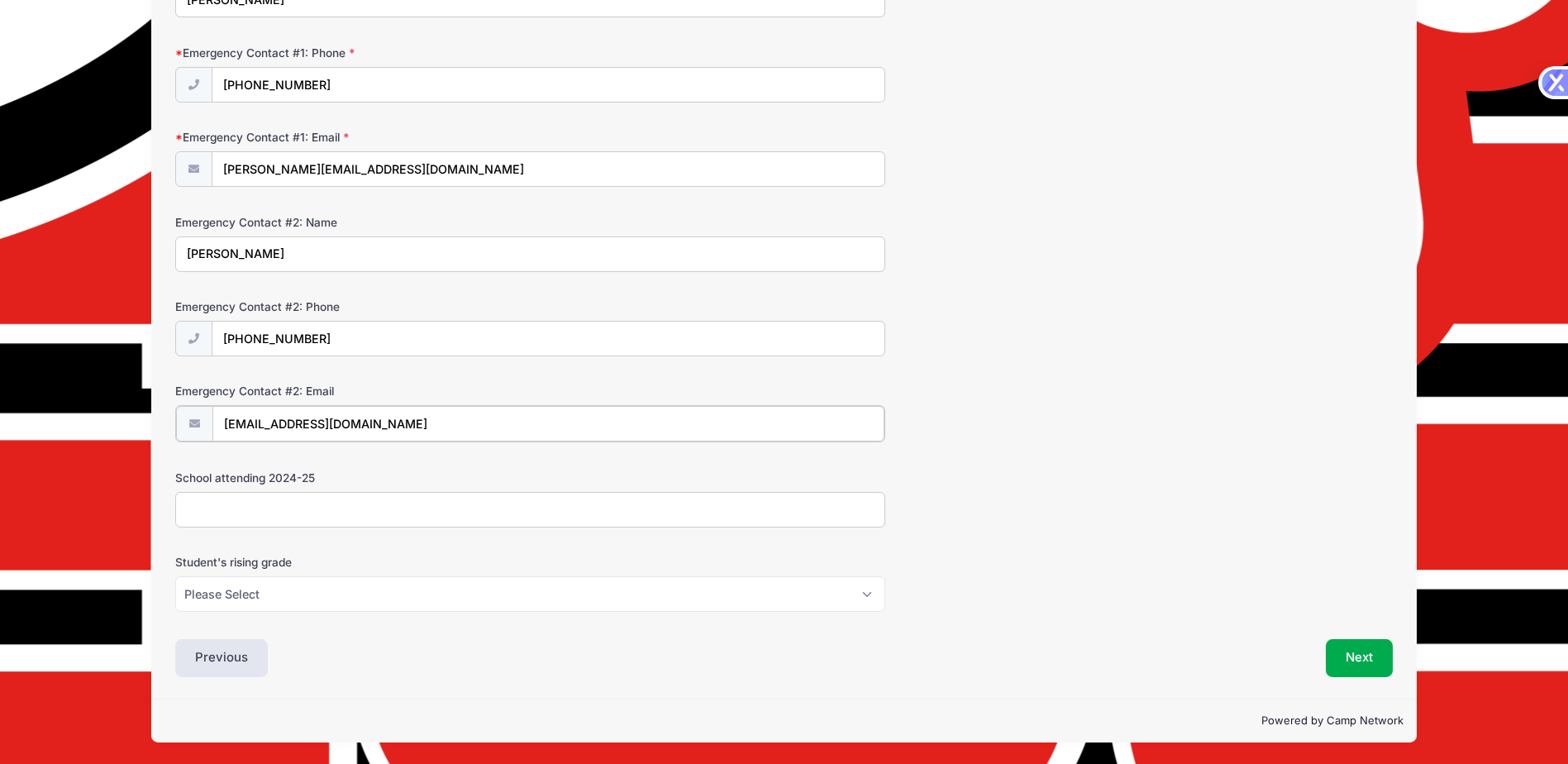
type input "sallysw11@yahoo.com"
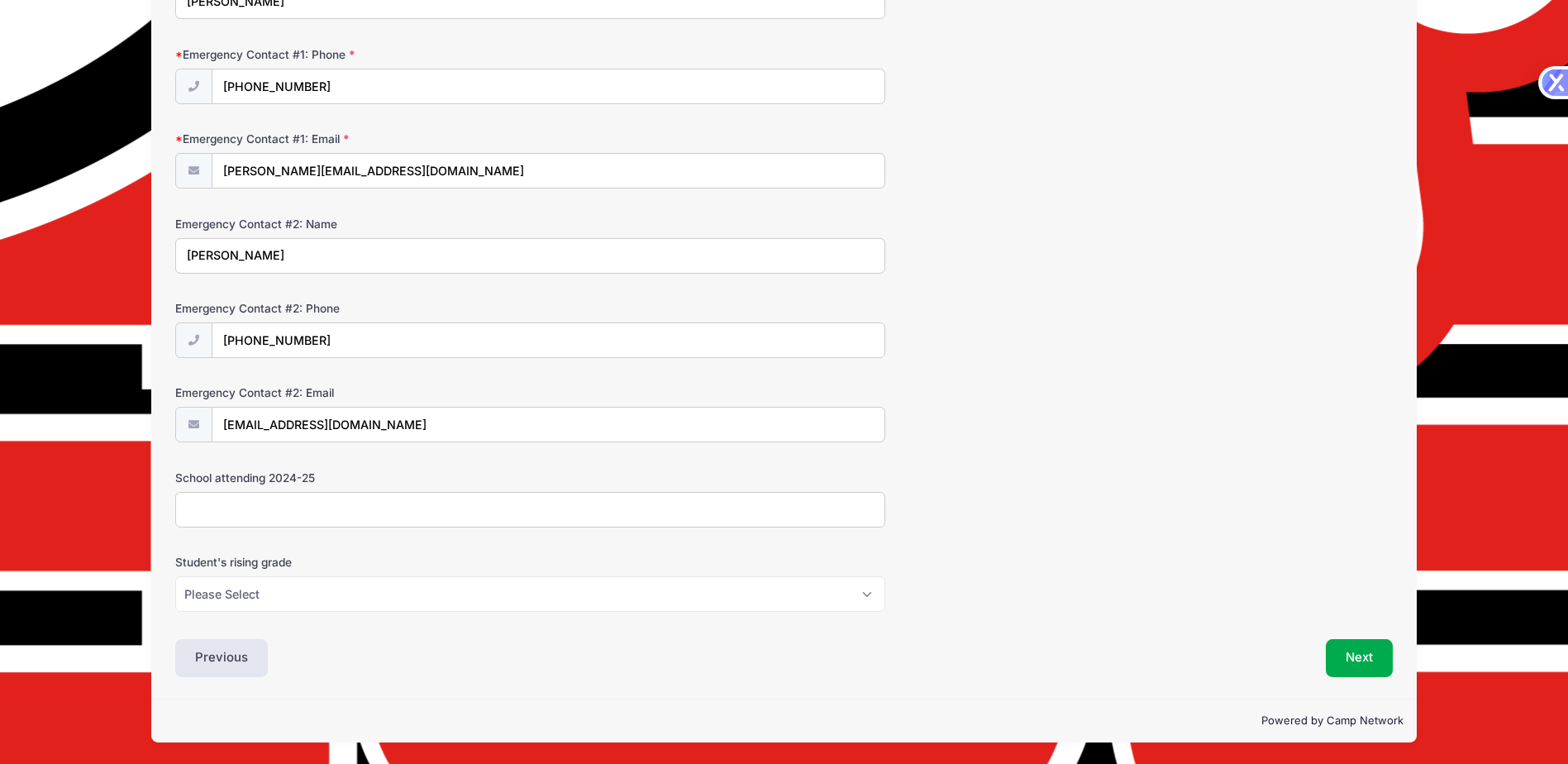
scroll to position [1506, 0]
click at [255, 503] on input "School attending 2024-25" at bounding box center [530, 509] width 710 height 36
type input "ECS"
click at [243, 599] on select "Please Select K5 1st 2nd 3rd 4th 5th 6th 7th 8th" at bounding box center [530, 593] width 710 height 36
select select "1st"
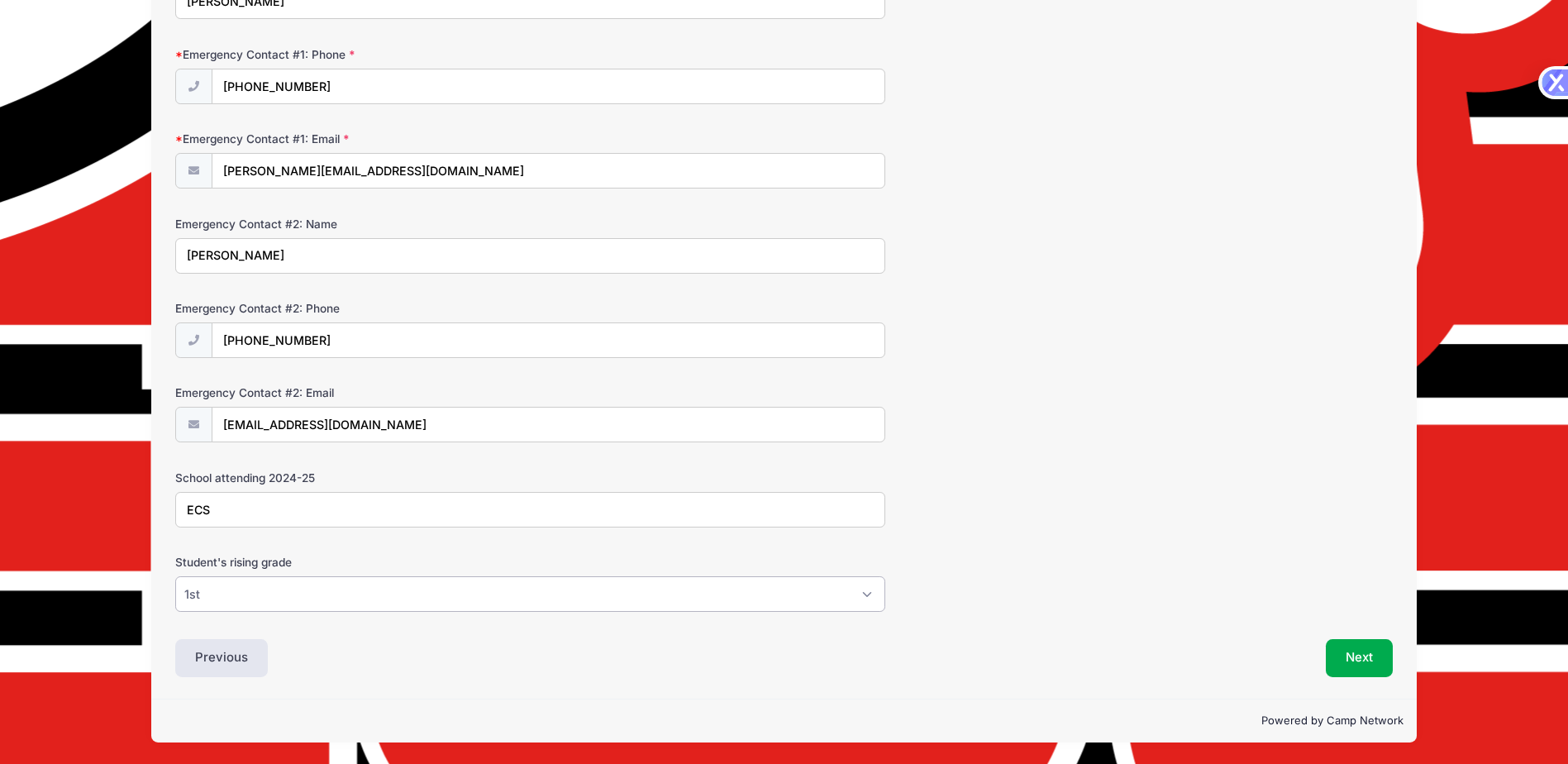
click at [175, 576] on select "Please Select K5 1st 2nd 3rd 4th 5th 6th 7th 8th" at bounding box center [530, 593] width 710 height 36
click at [1351, 656] on button "Next" at bounding box center [1358, 658] width 67 height 38
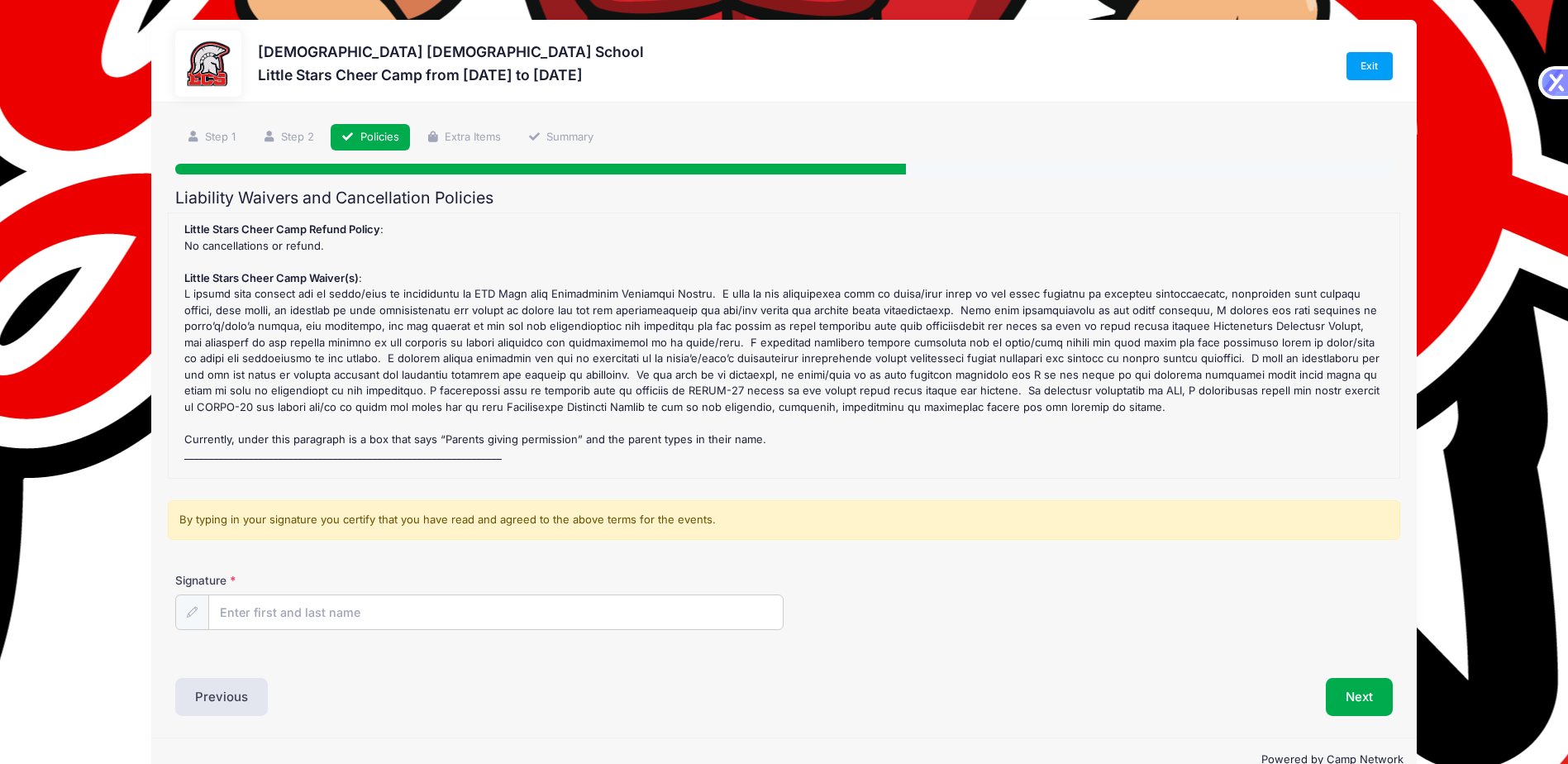
scroll to position [0, 0]
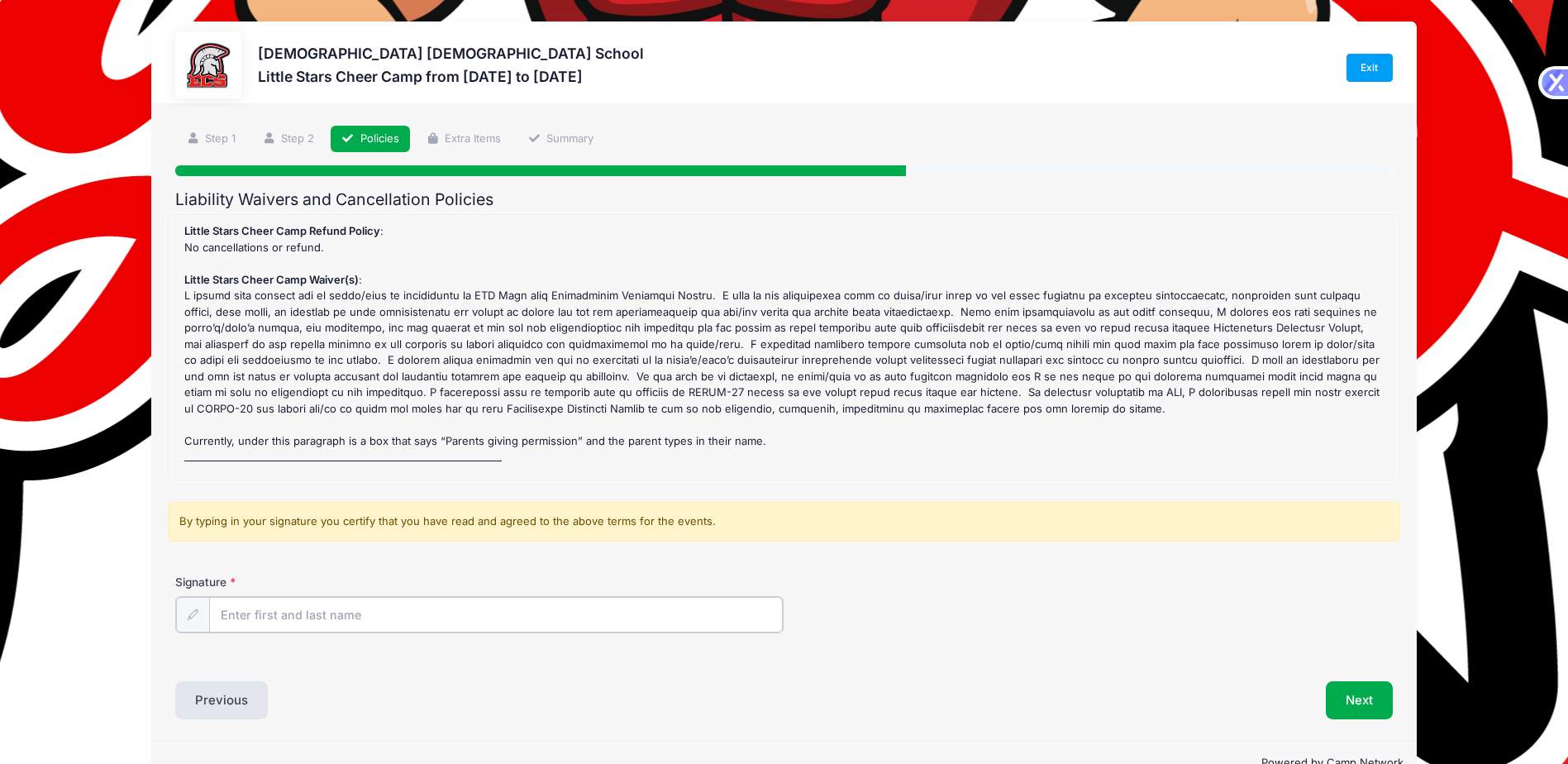
click at [261, 617] on input "Signature" at bounding box center [495, 614] width 573 height 36
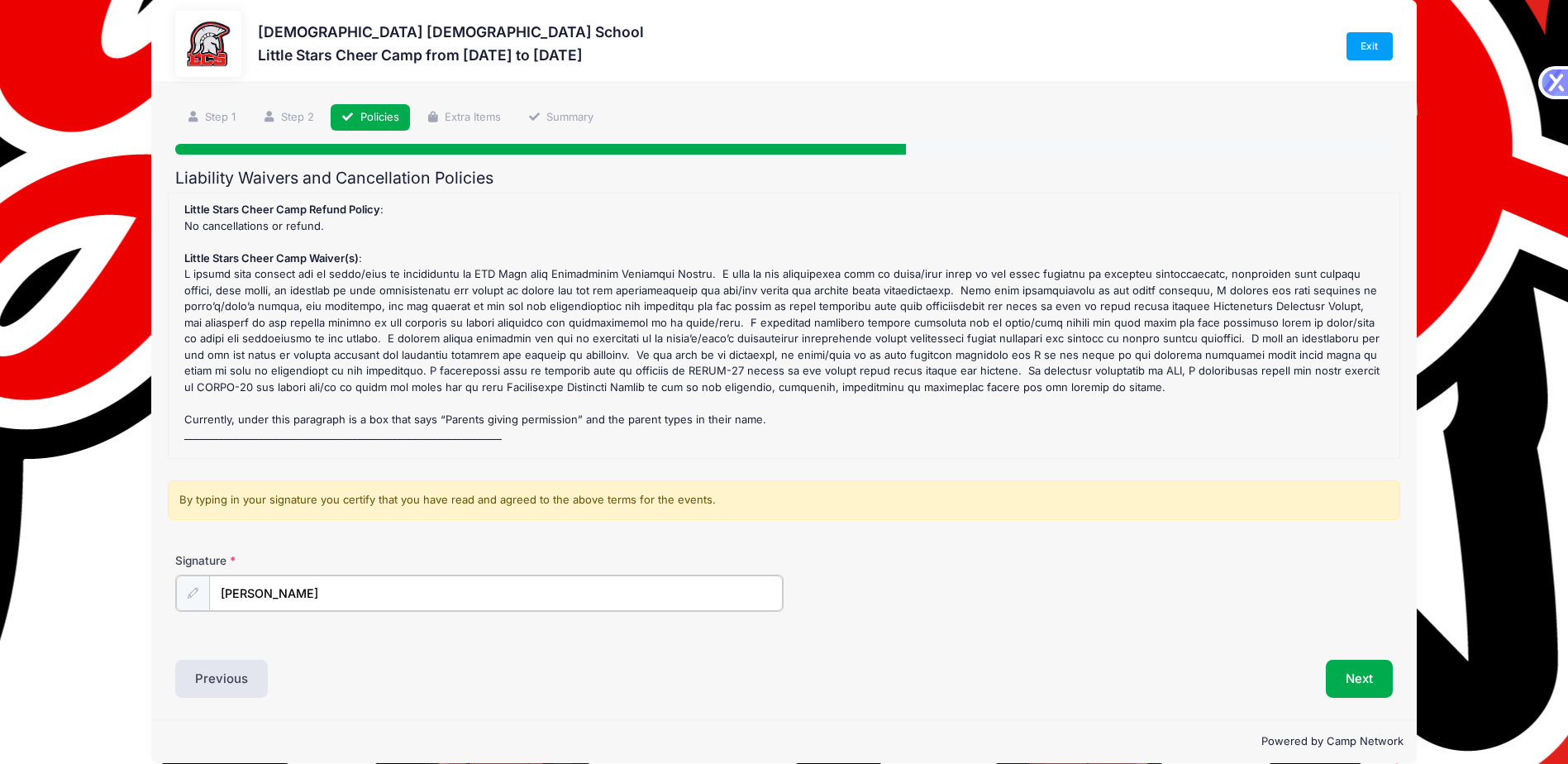
scroll to position [42, 0]
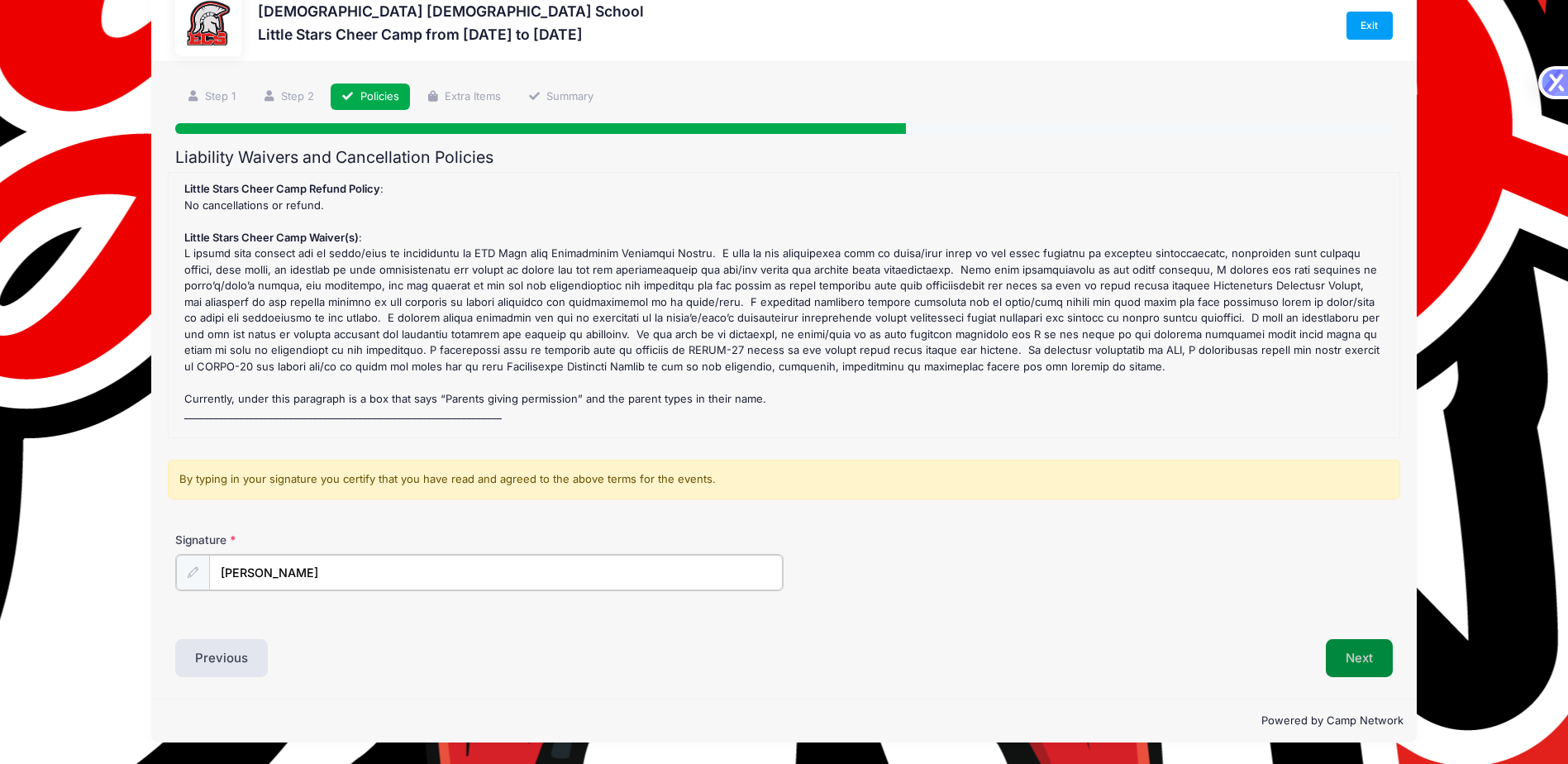
type input "Alicia Stevens"
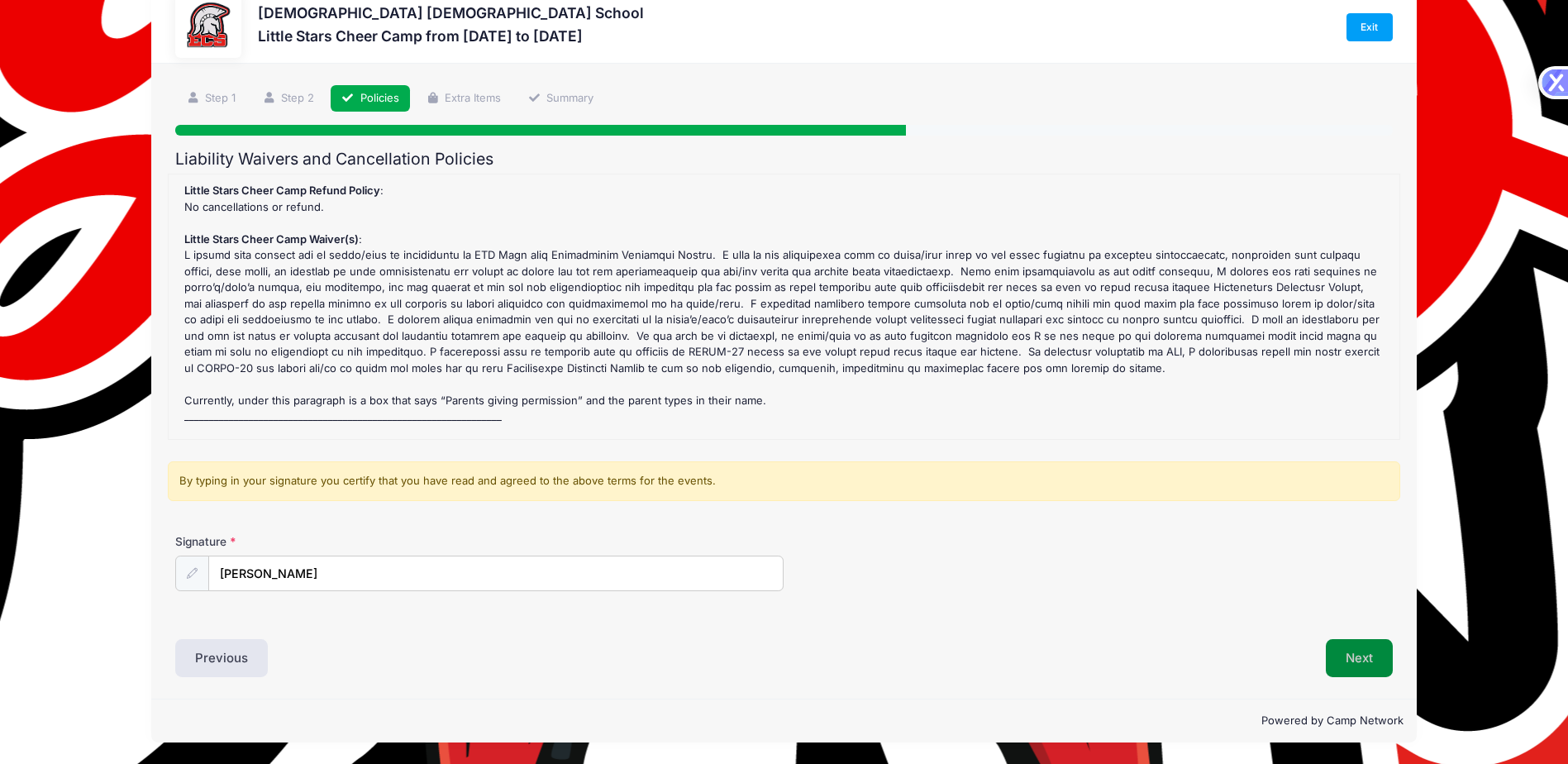
scroll to position [41, 0]
click at [1356, 657] on button "Next" at bounding box center [1358, 658] width 67 height 38
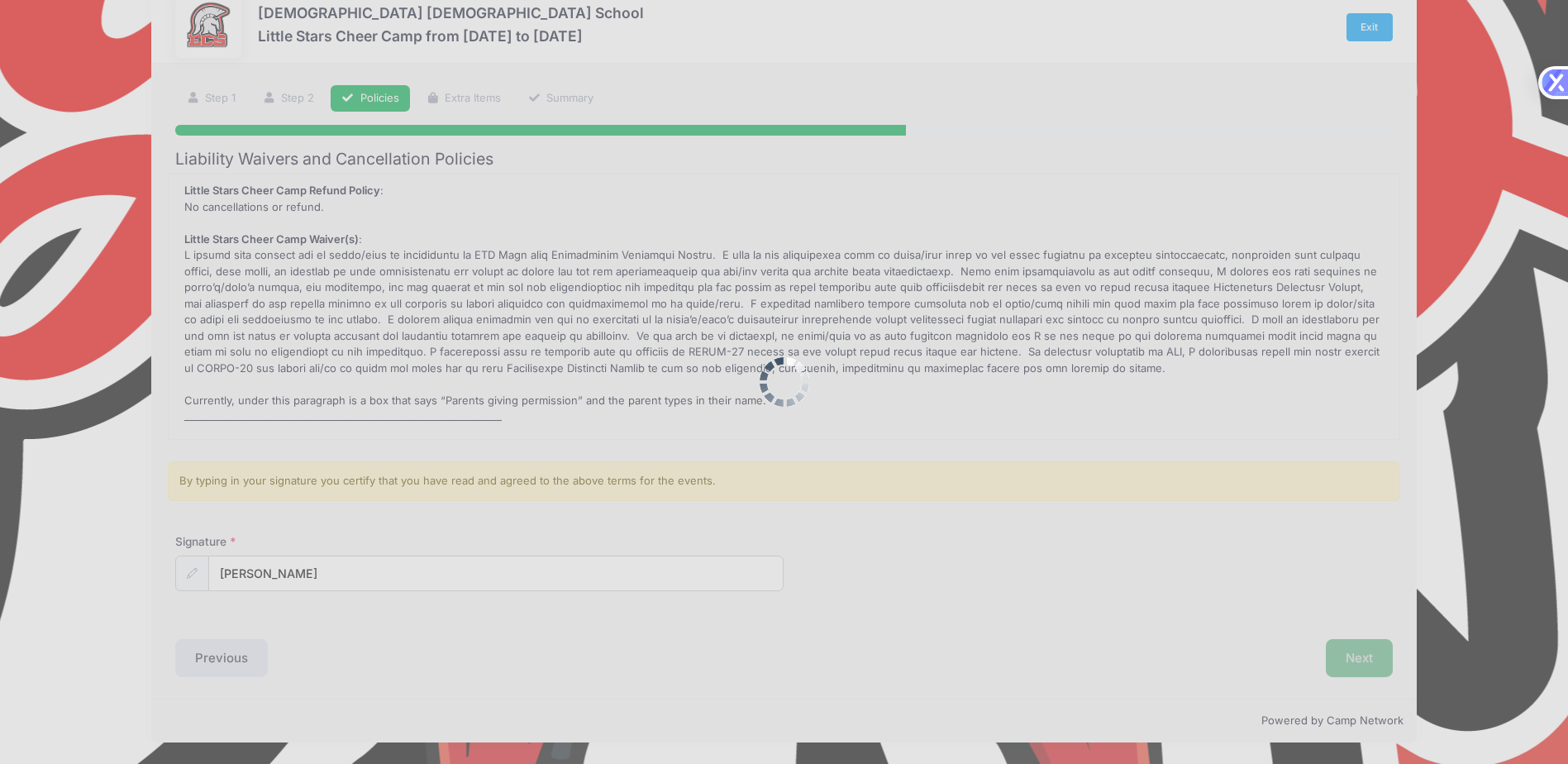
scroll to position [0, 0]
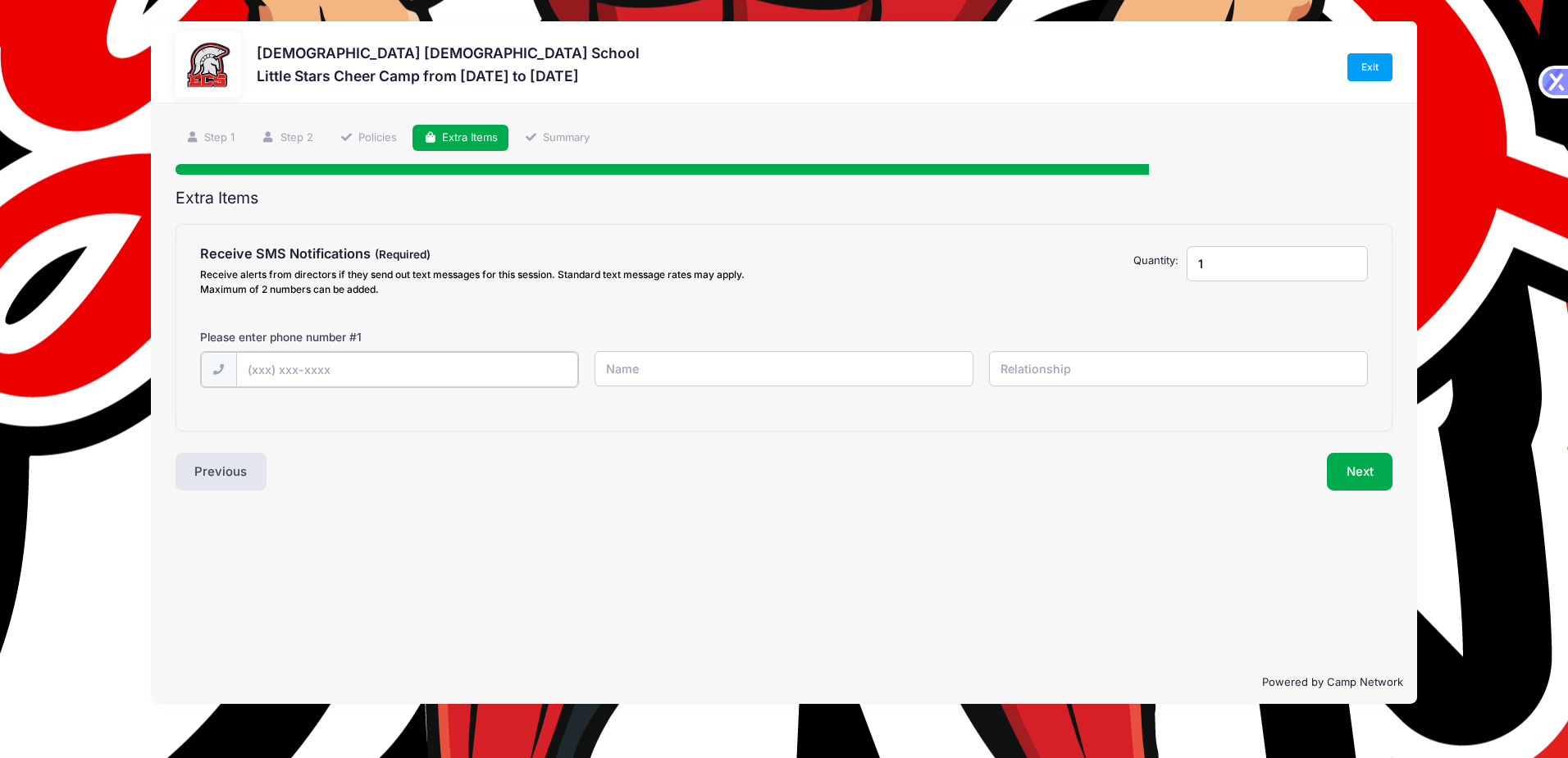
click at [316, 374] on input "text" at bounding box center [406, 369] width 342 height 35
type input "(239) 425-5939"
click at [711, 376] on input "text" at bounding box center [784, 368] width 379 height 35
type input "Alicia"
drag, startPoint x: 711, startPoint y: 376, endPoint x: 601, endPoint y: 380, distance: 110.1
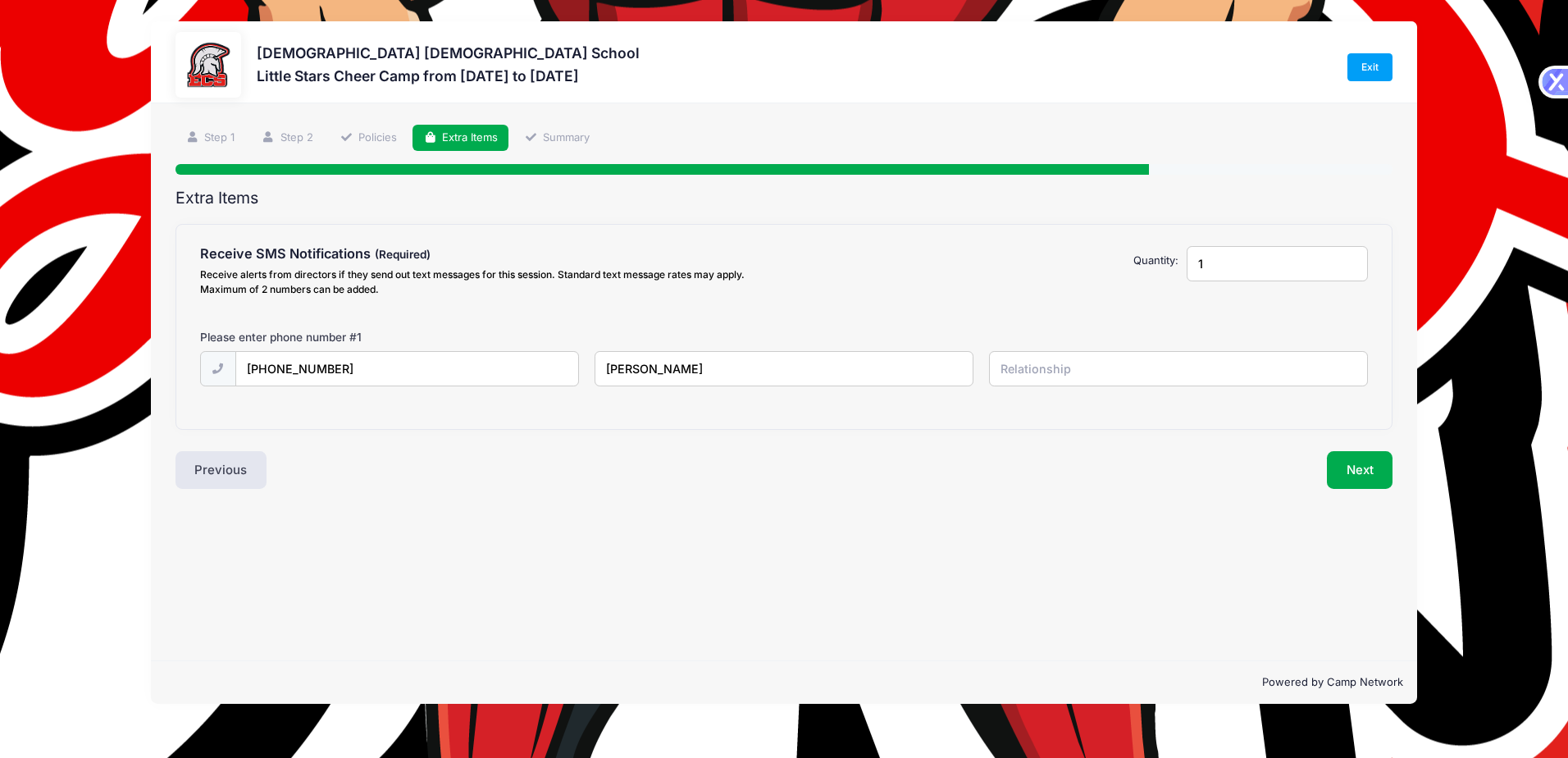
click at [601, 380] on input "Alicia" at bounding box center [784, 368] width 379 height 35
type input "="
click at [750, 373] on input "=" at bounding box center [784, 368] width 379 height 35
type input "Alicia Stevens"
type input "Mother"
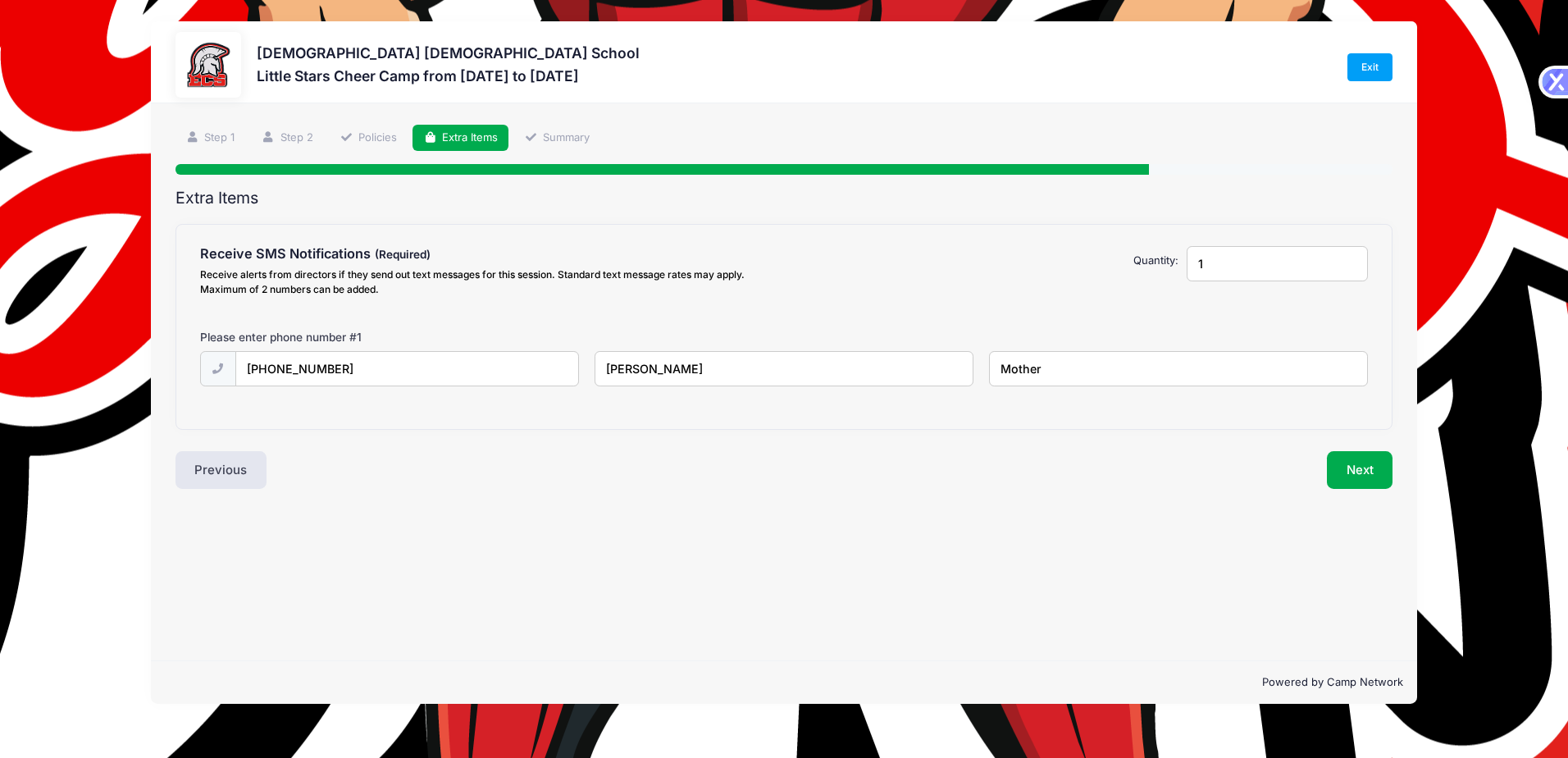
drag, startPoint x: 1264, startPoint y: 264, endPoint x: 1201, endPoint y: 271, distance: 63.4
click at [1201, 271] on input "1" at bounding box center [1277, 263] width 182 height 35
type input "2"
click at [1350, 260] on input "2" at bounding box center [1277, 263] width 182 height 35
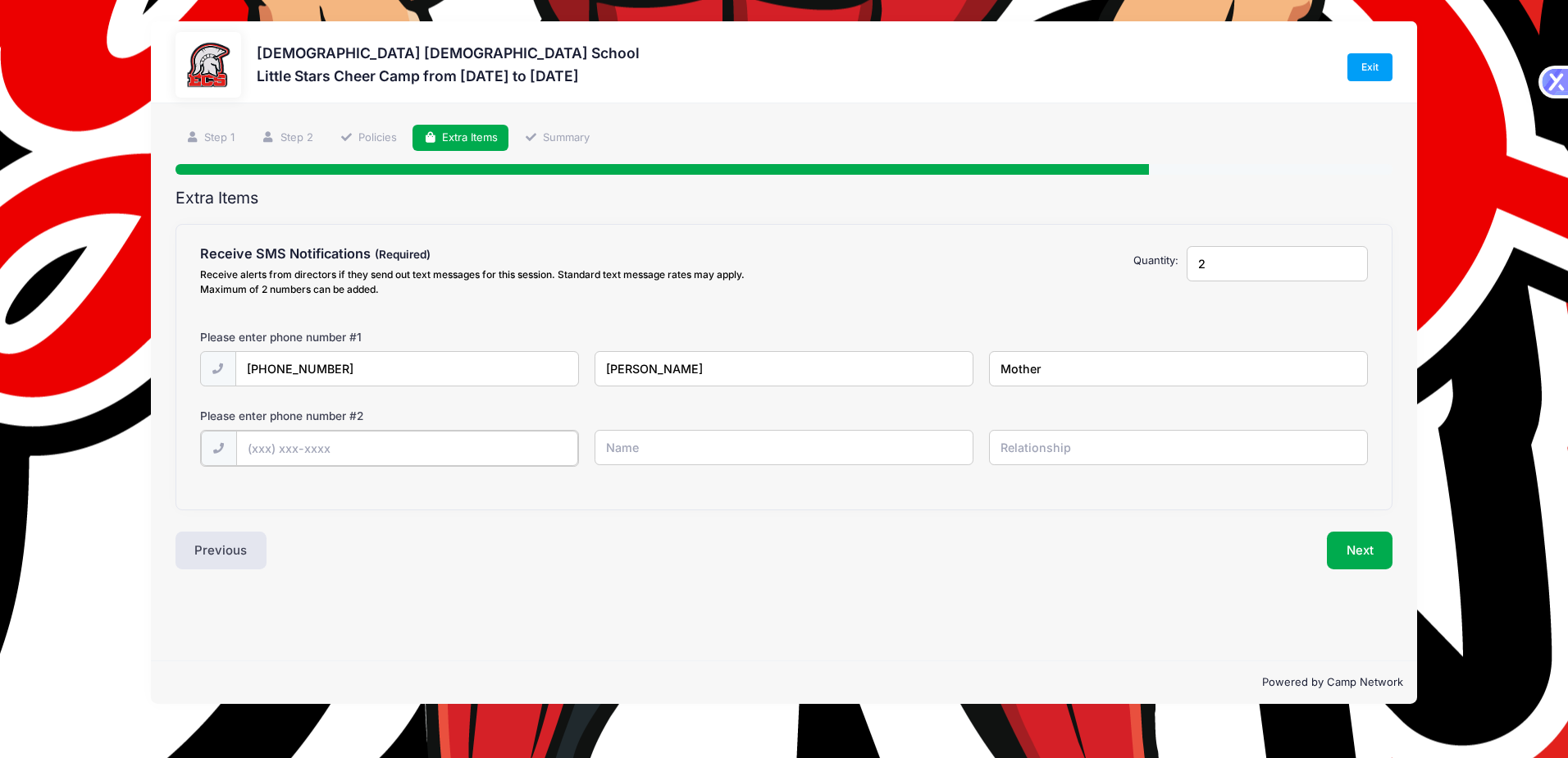
click at [262, 447] on input "text" at bounding box center [406, 447] width 342 height 35
type input "(239) 404-3865"
type input "Paul Stevens"
type input "Father"
click at [1344, 552] on button "Next" at bounding box center [1360, 549] width 66 height 38
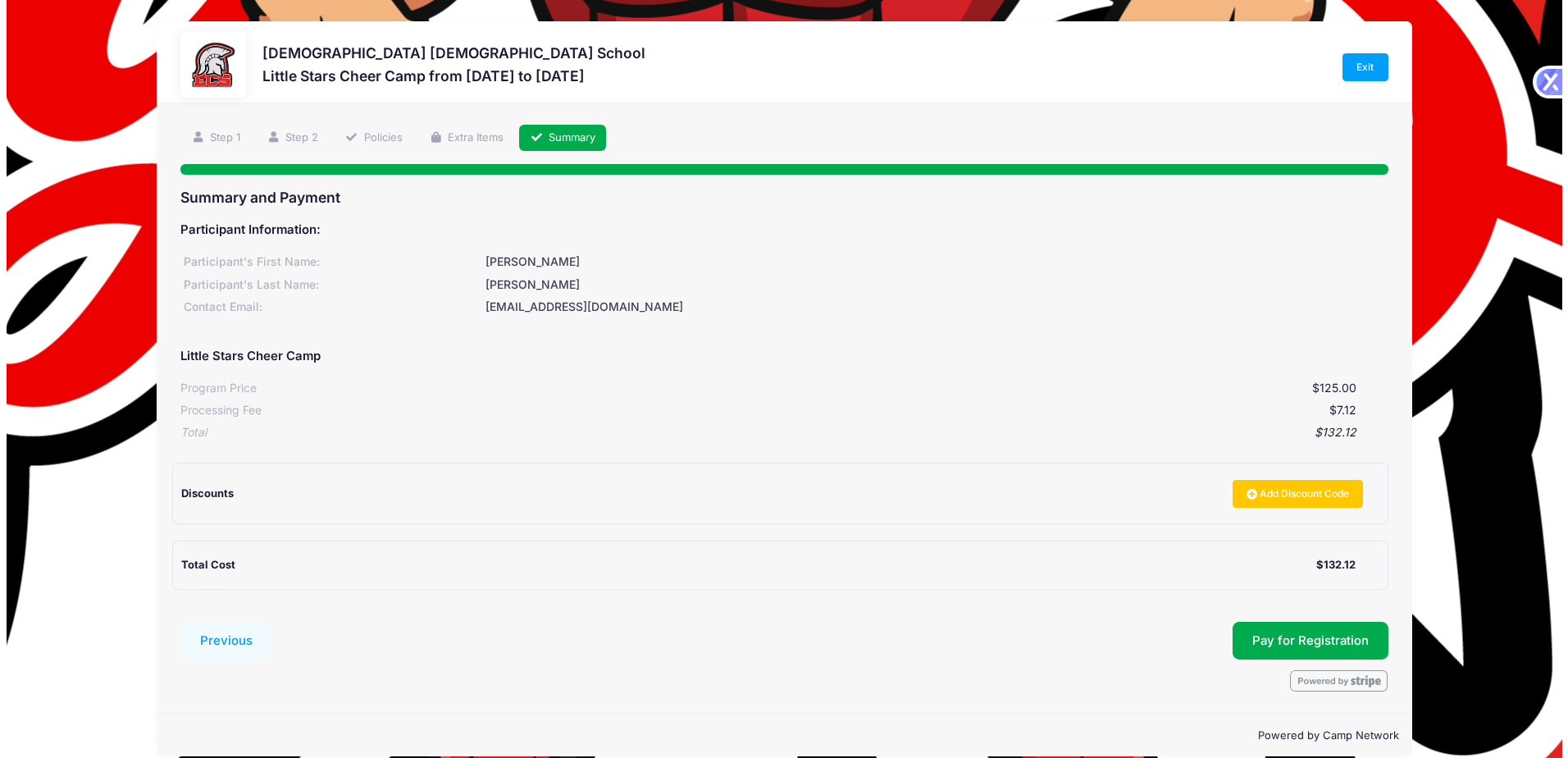
scroll to position [20, 0]
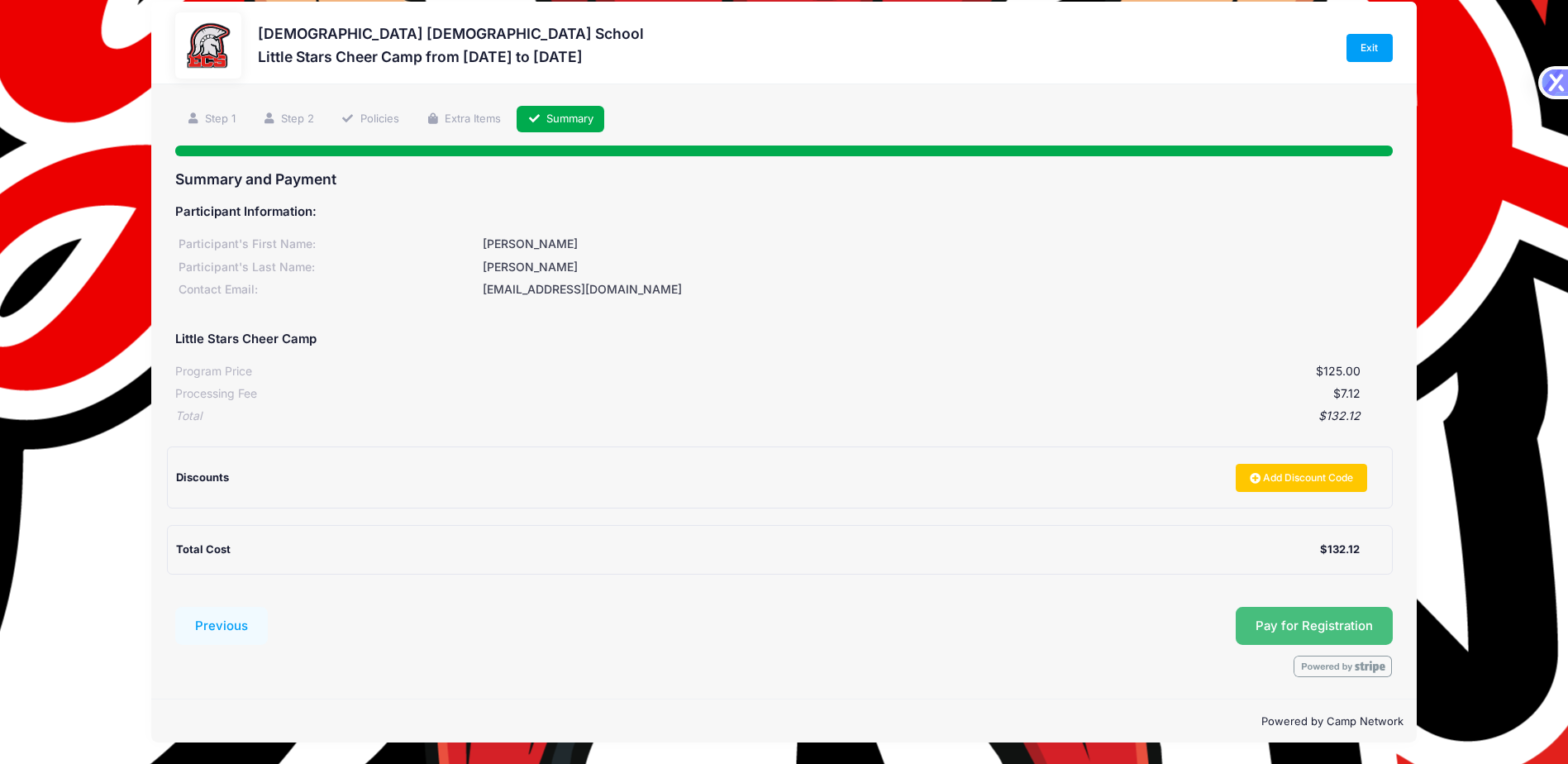
click at [1289, 625] on button "Pay for Registration" at bounding box center [1314, 625] width 157 height 38
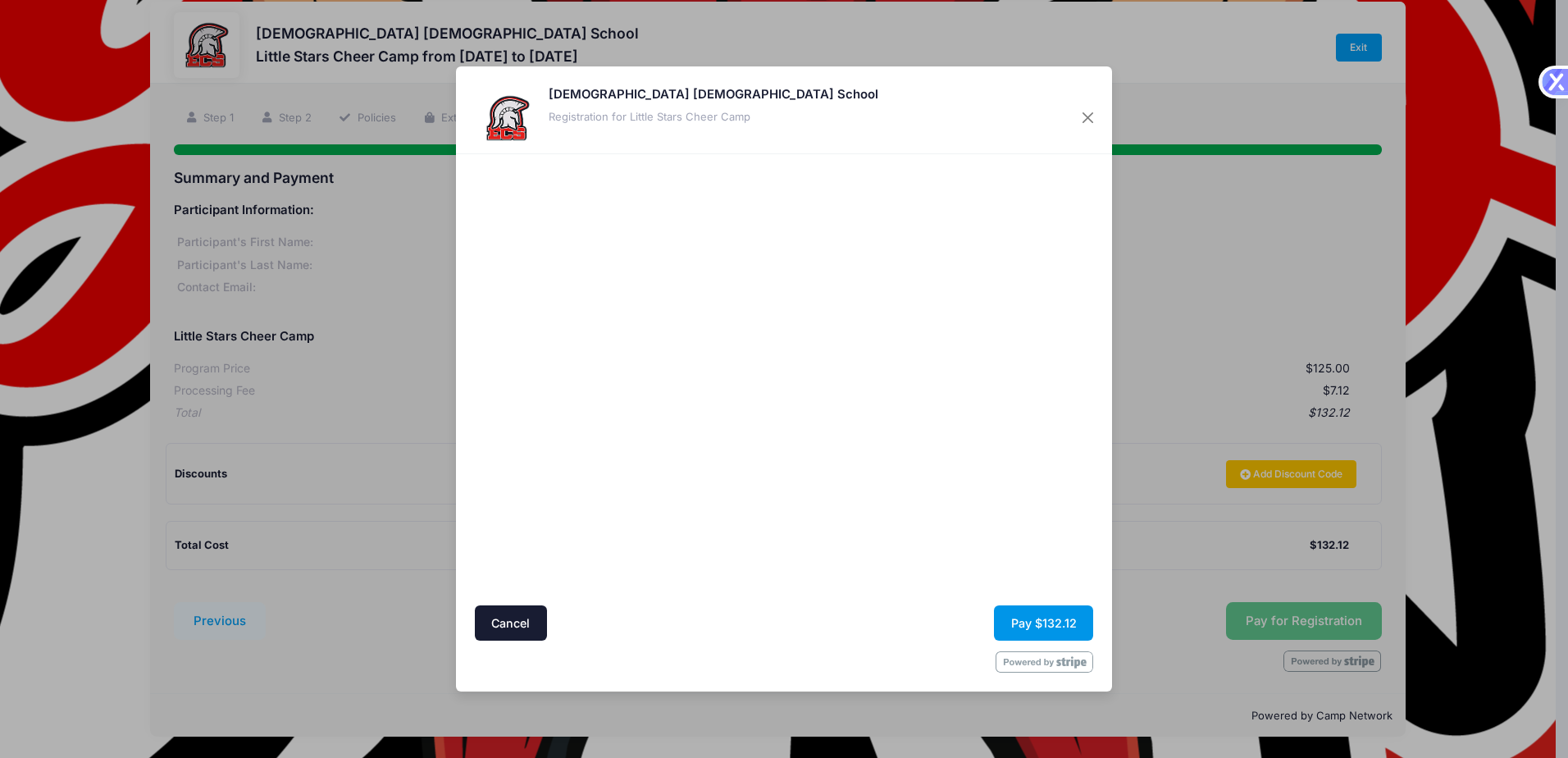
click at [1032, 617] on button "Pay $132.12" at bounding box center [1043, 622] width 99 height 35
